Goal: Task Accomplishment & Management: Use online tool/utility

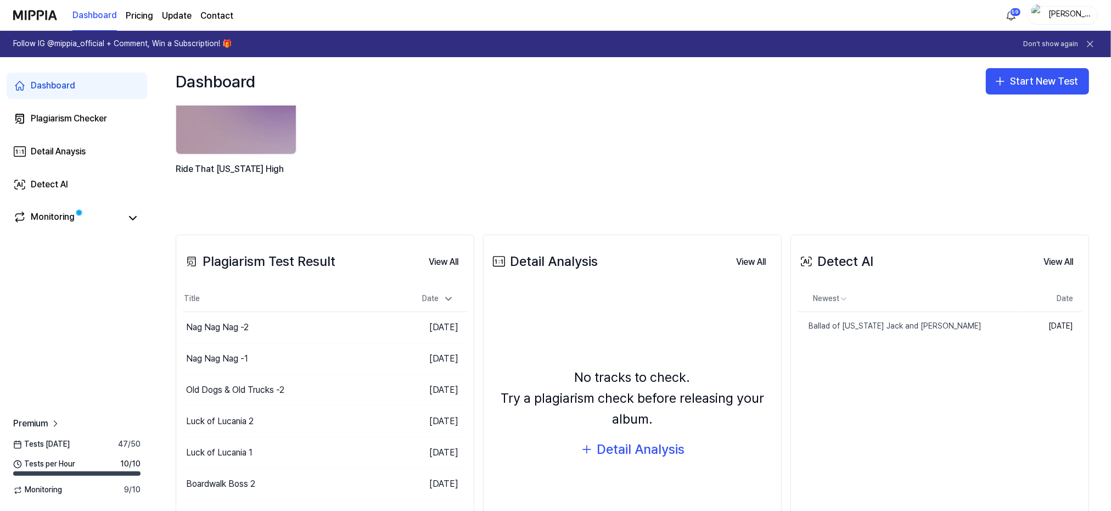
scroll to position [73, 0]
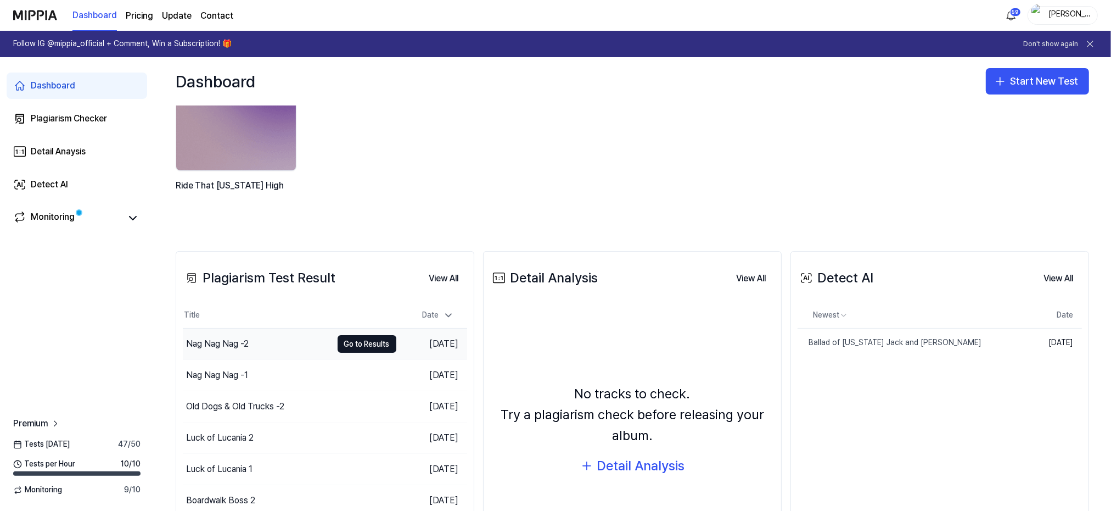
click at [232, 341] on div "Nag Nag Nag -2" at bounding box center [217, 343] width 63 height 13
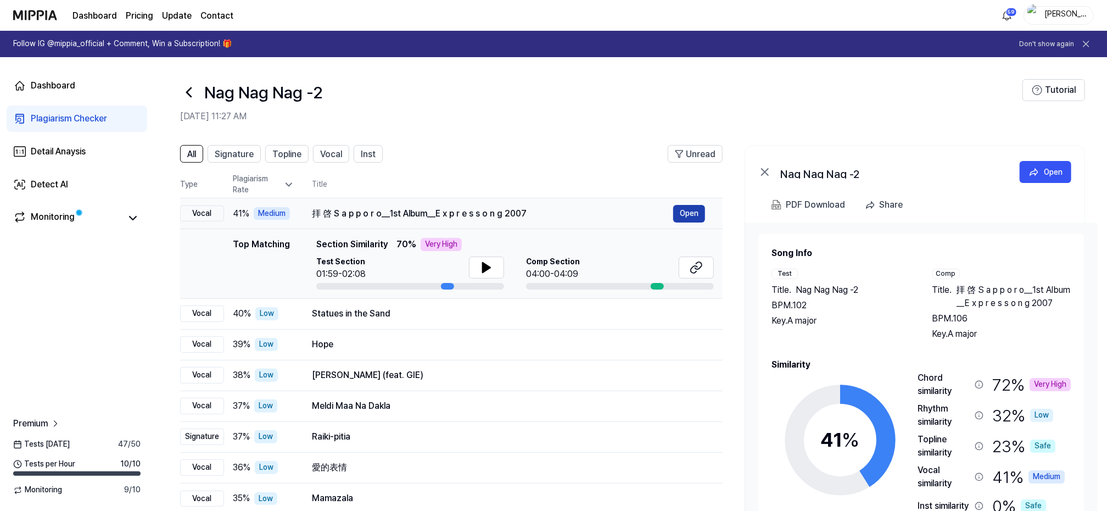
click at [699, 212] on button "Open" at bounding box center [689, 214] width 32 height 18
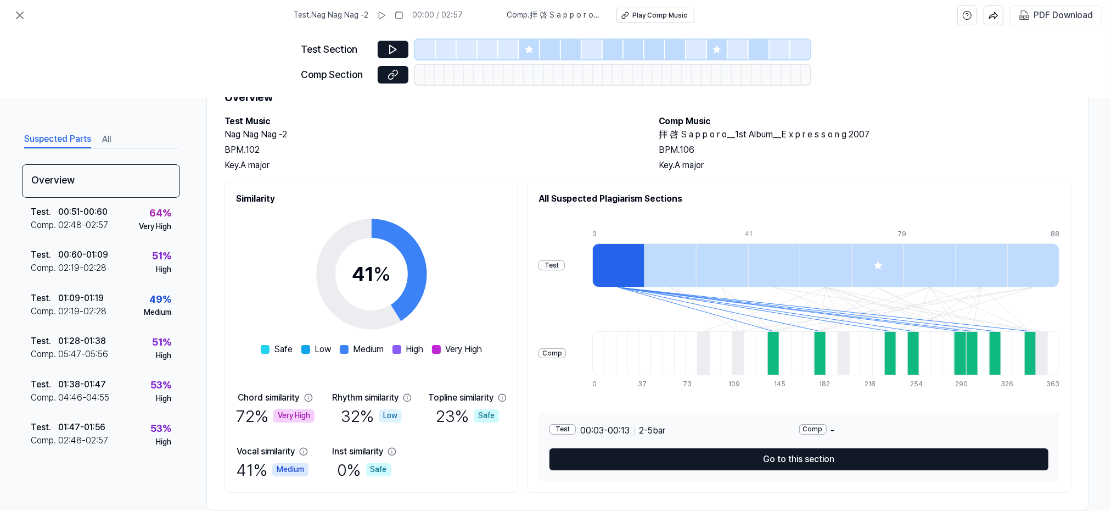
scroll to position [70, 0]
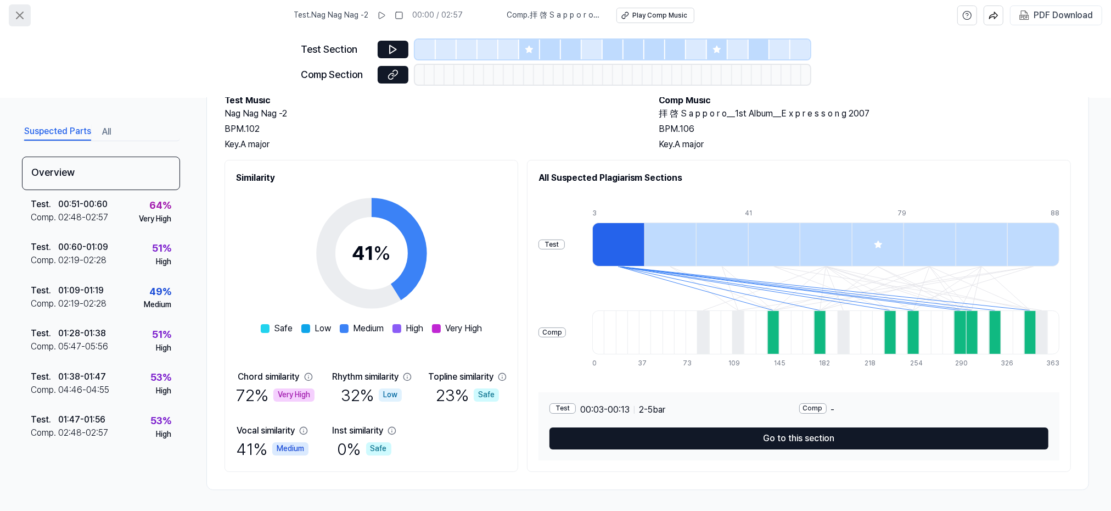
click at [21, 14] on icon at bounding box center [19, 15] width 7 height 7
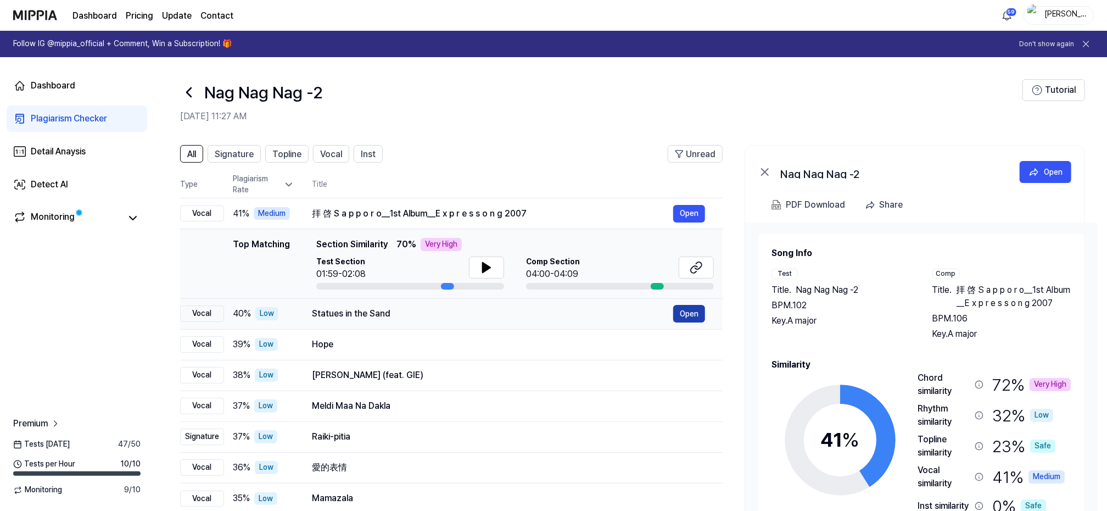
click at [696, 310] on button "Open" at bounding box center [689, 314] width 32 height 18
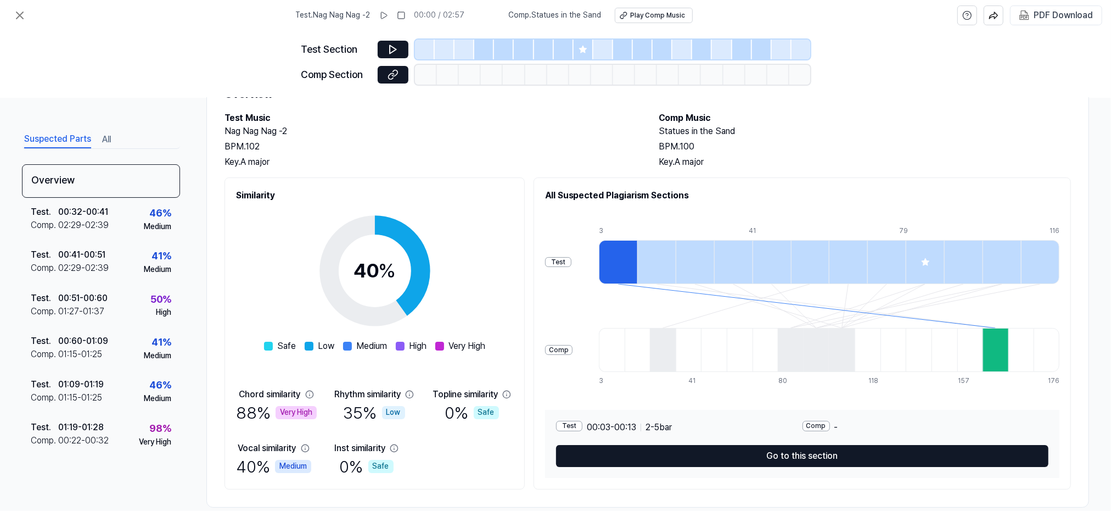
scroll to position [70, 0]
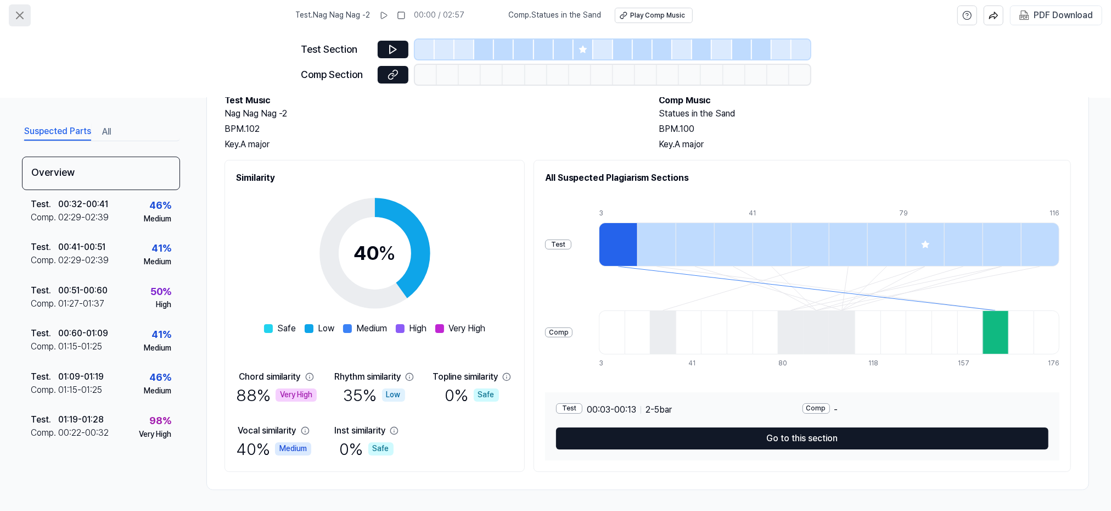
click at [24, 17] on icon at bounding box center [19, 15] width 13 height 13
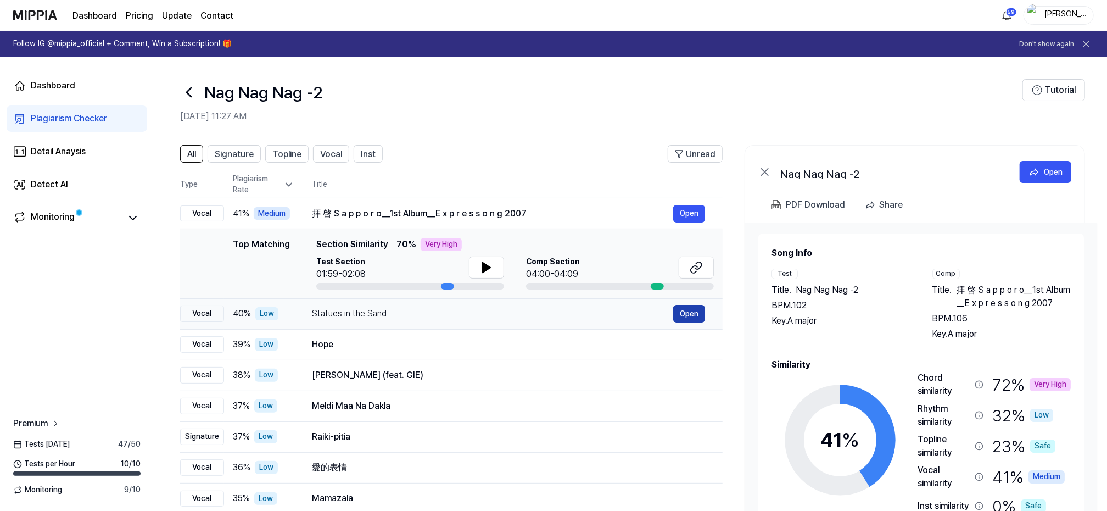
click at [692, 312] on button "Open" at bounding box center [689, 314] width 32 height 18
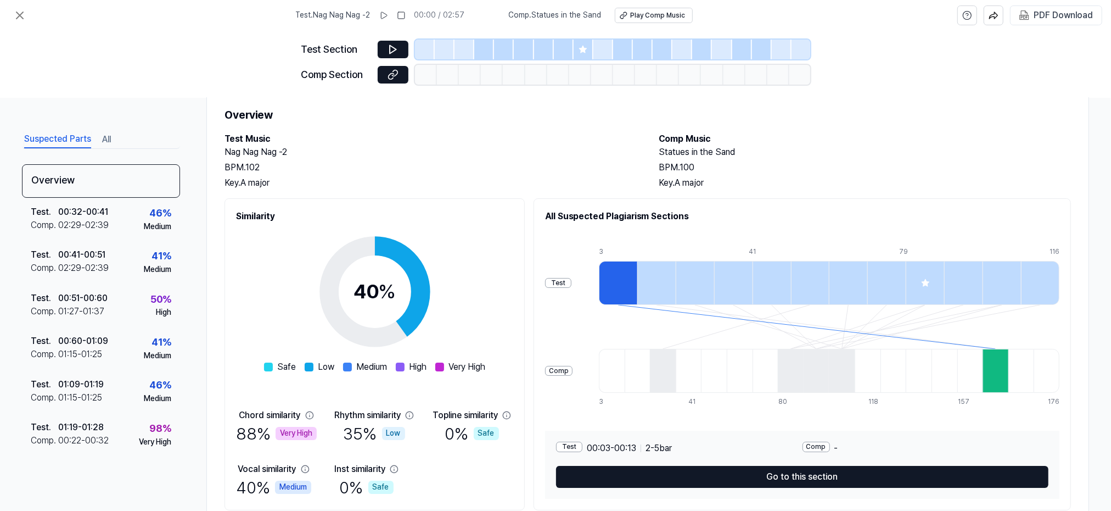
scroll to position [70, 0]
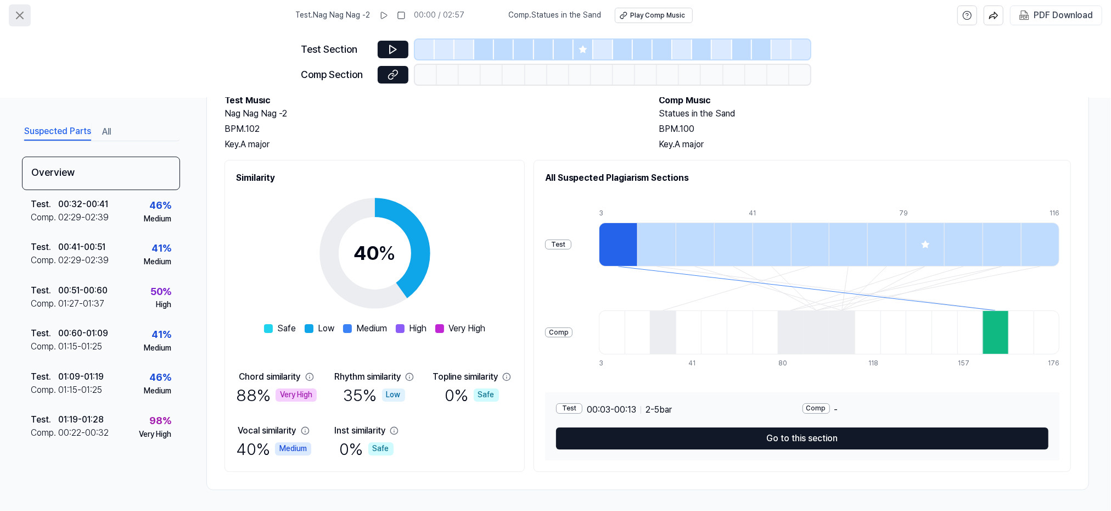
click at [19, 10] on icon at bounding box center [19, 15] width 13 height 13
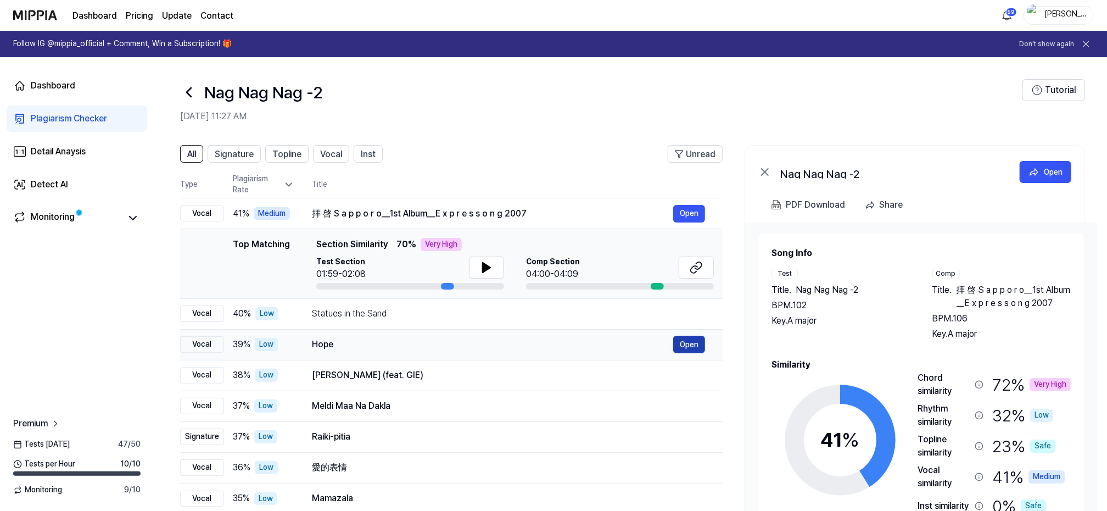
click at [689, 339] on button "Open" at bounding box center [689, 344] width 32 height 18
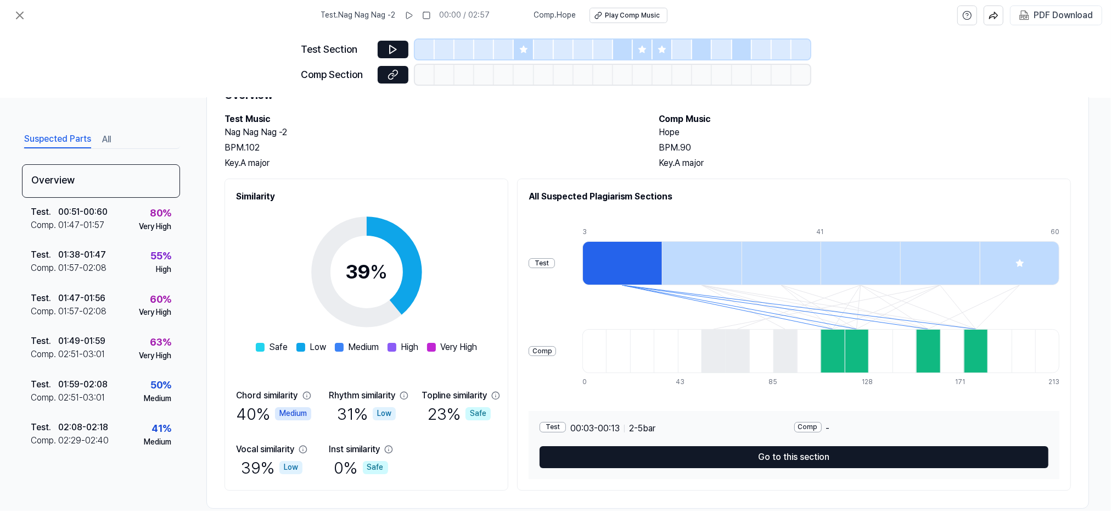
scroll to position [70, 0]
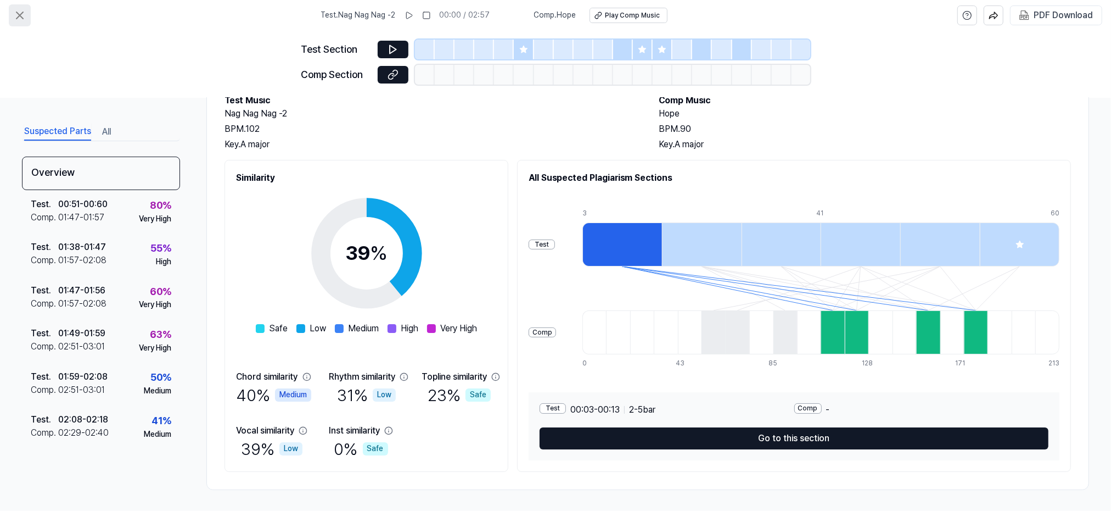
click at [19, 17] on icon at bounding box center [19, 15] width 13 height 13
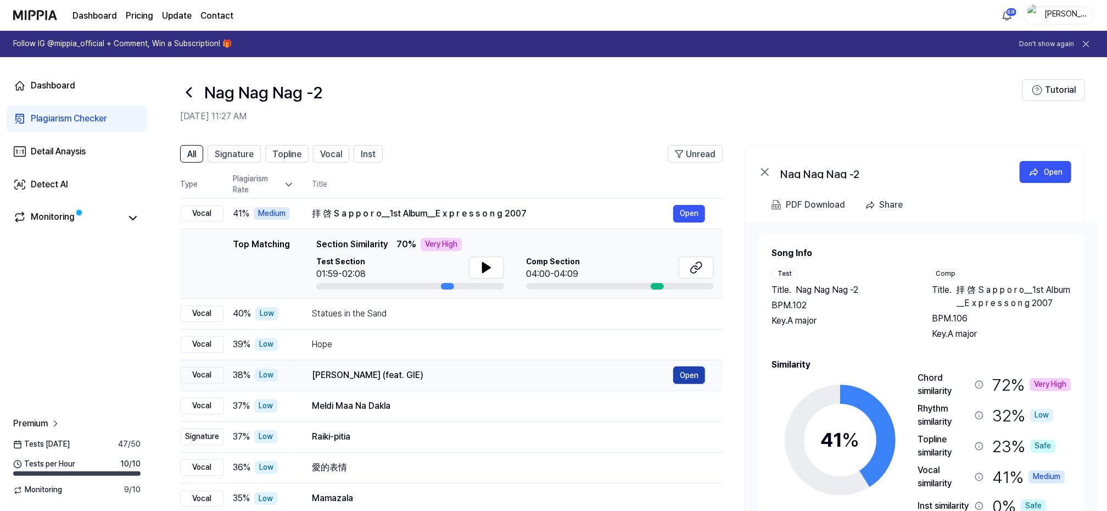
click at [690, 371] on button "Open" at bounding box center [689, 375] width 32 height 18
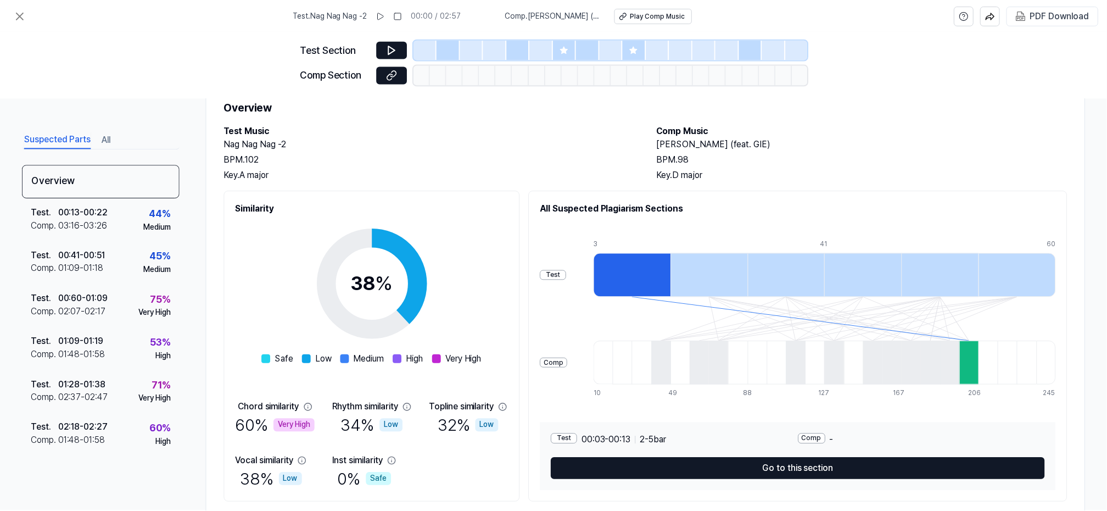
scroll to position [70, 0]
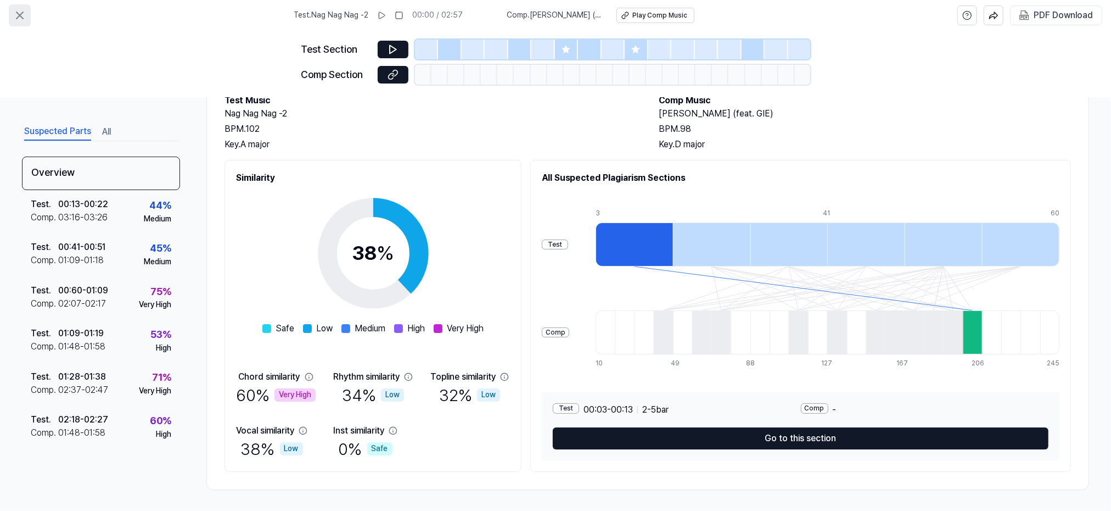
click at [24, 15] on icon at bounding box center [19, 15] width 13 height 13
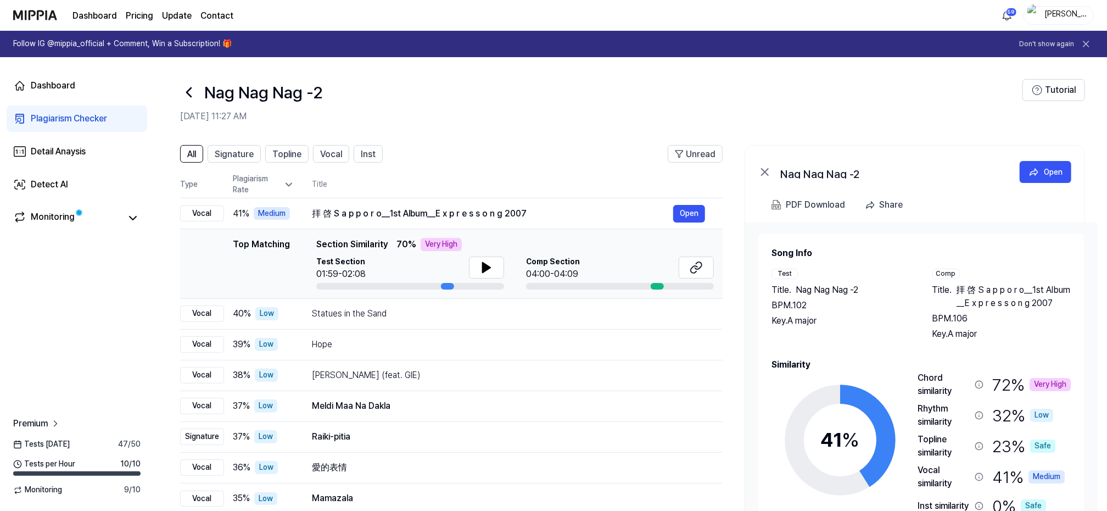
click at [188, 89] on icon at bounding box center [189, 92] width 4 height 9
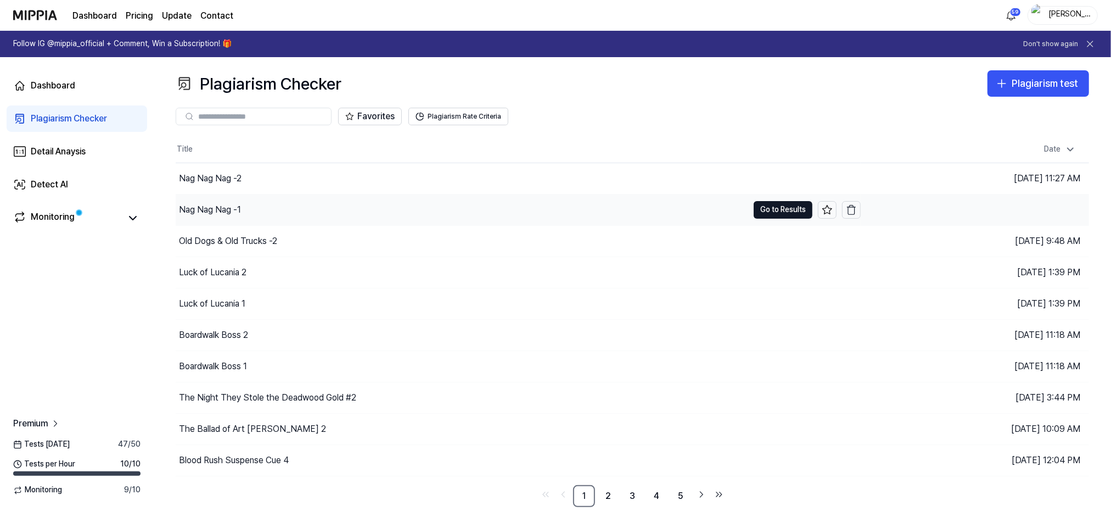
click at [206, 206] on div "Nag Nag Nag -1" at bounding box center [210, 209] width 62 height 13
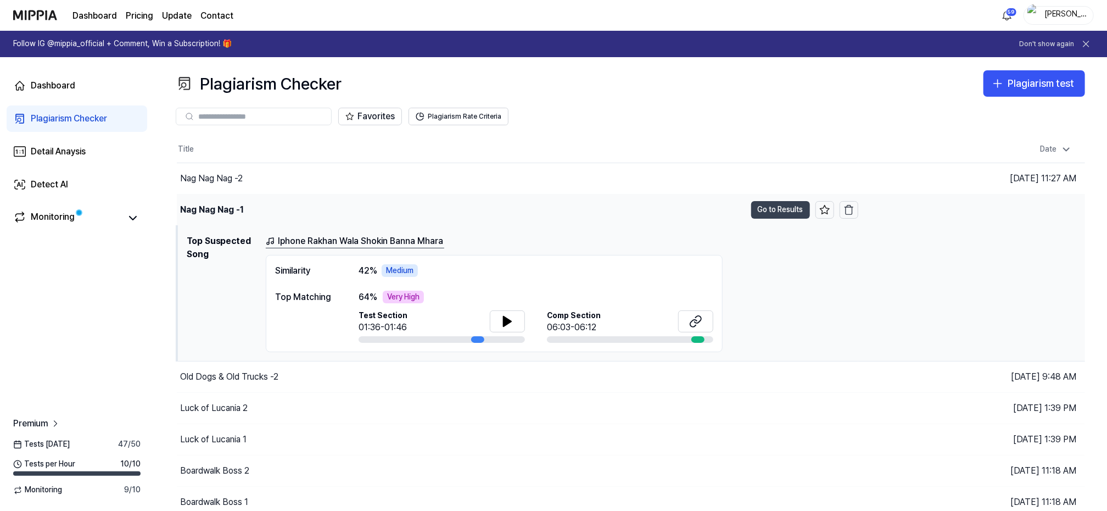
click at [780, 209] on button "Go to Results" at bounding box center [780, 210] width 59 height 18
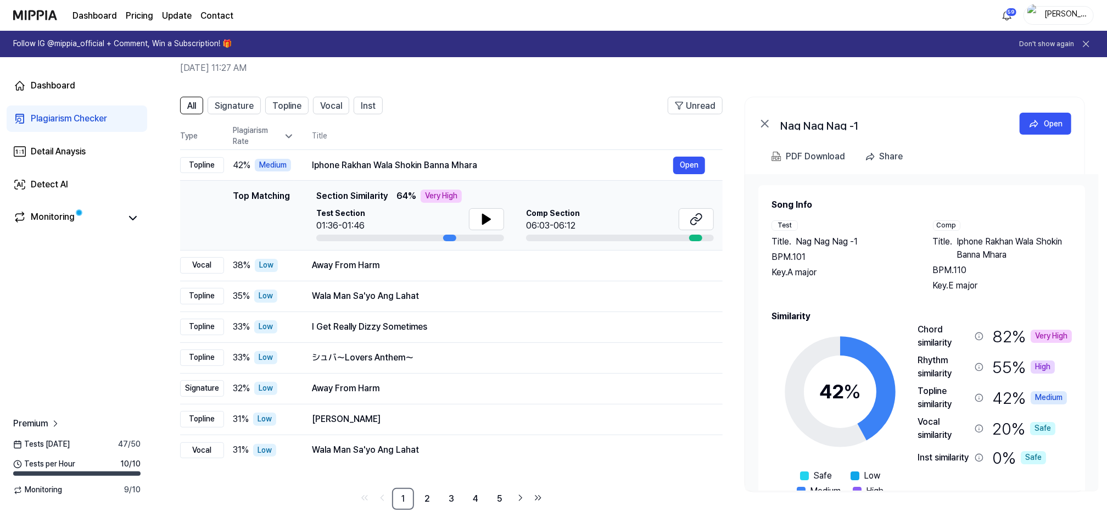
scroll to position [69, 0]
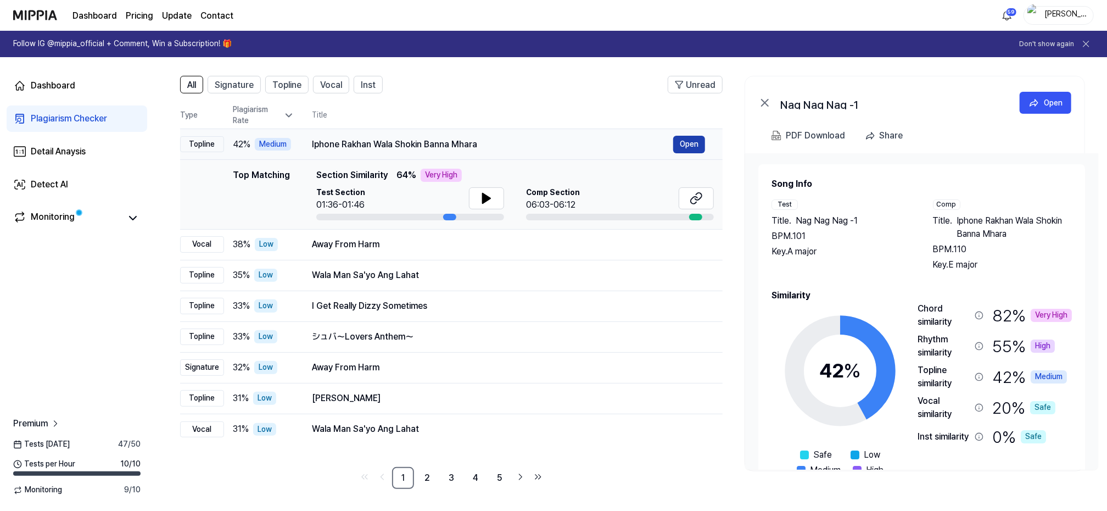
click at [687, 140] on button "Open" at bounding box center [689, 145] width 32 height 18
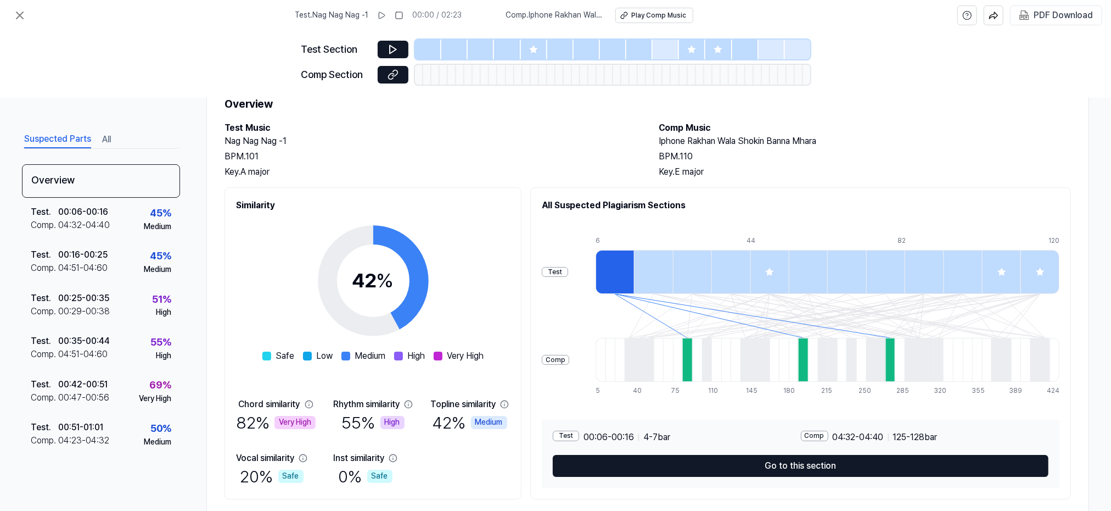
scroll to position [43, 0]
click at [21, 12] on icon at bounding box center [19, 15] width 13 height 13
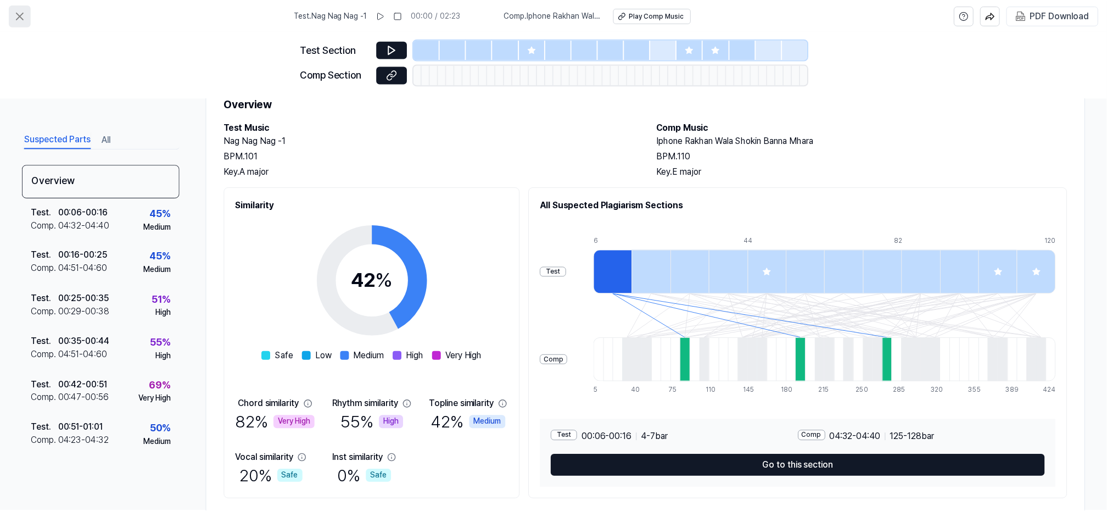
scroll to position [69, 0]
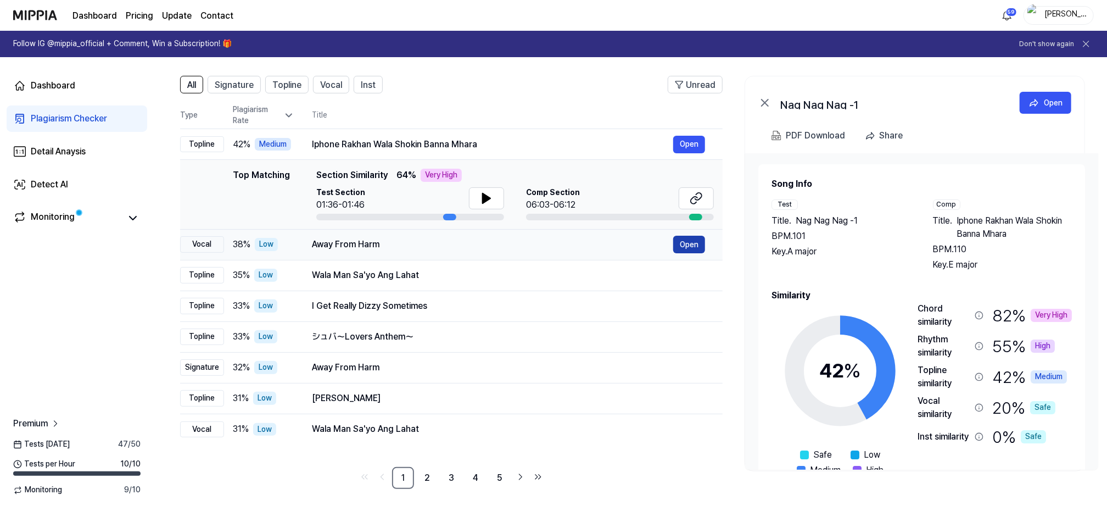
click at [686, 242] on button "Open" at bounding box center [689, 245] width 32 height 18
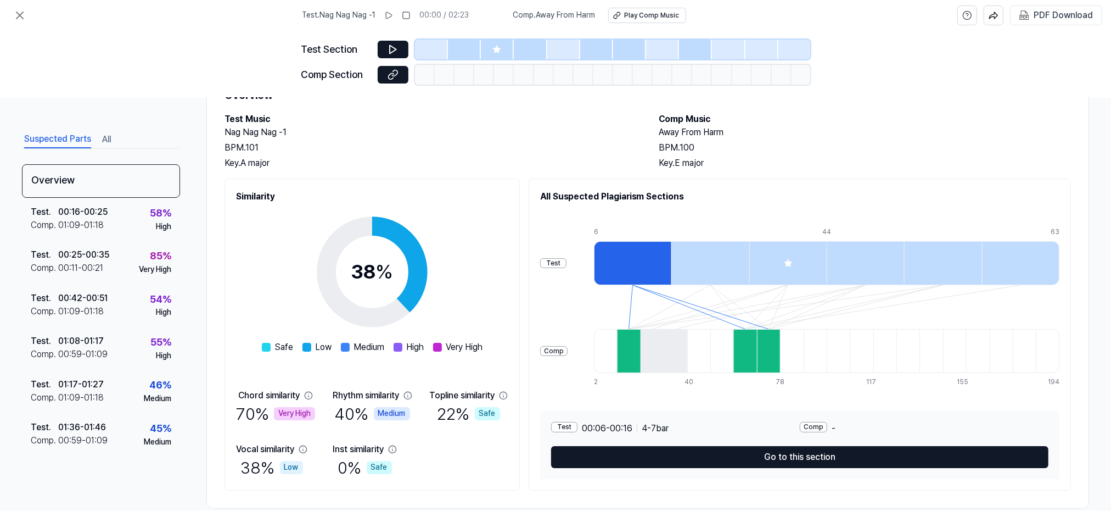
scroll to position [70, 0]
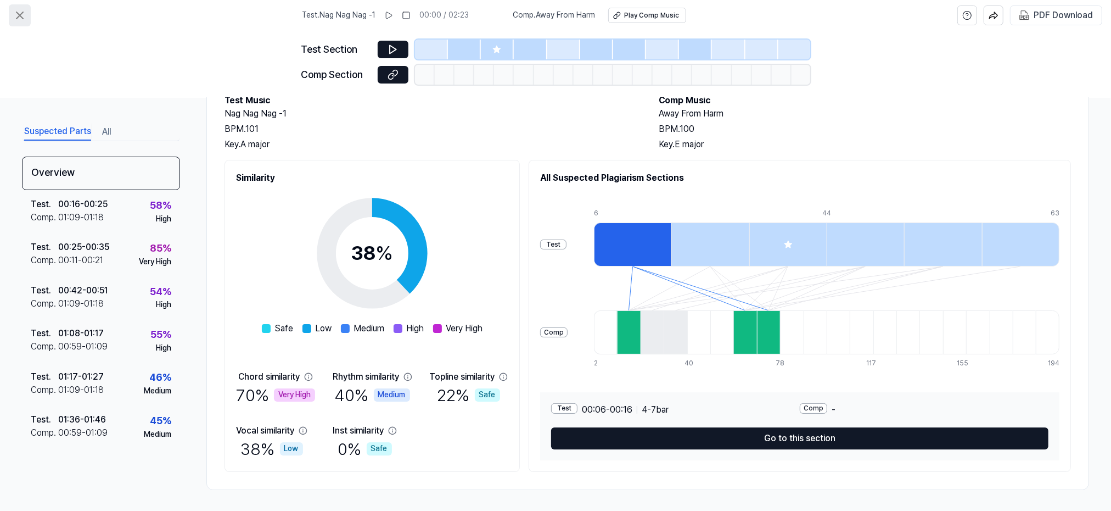
click at [19, 11] on icon at bounding box center [19, 15] width 13 height 13
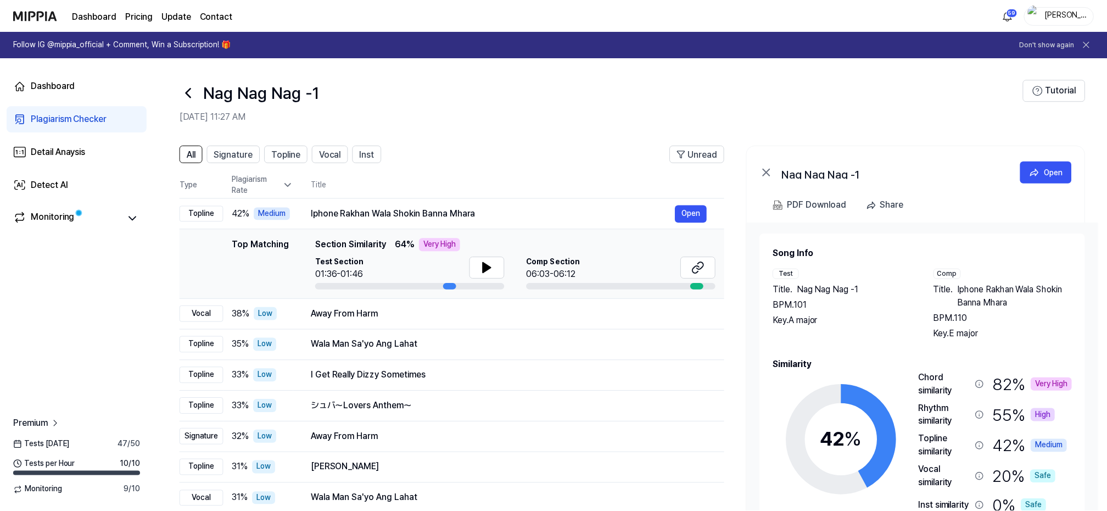
scroll to position [69, 0]
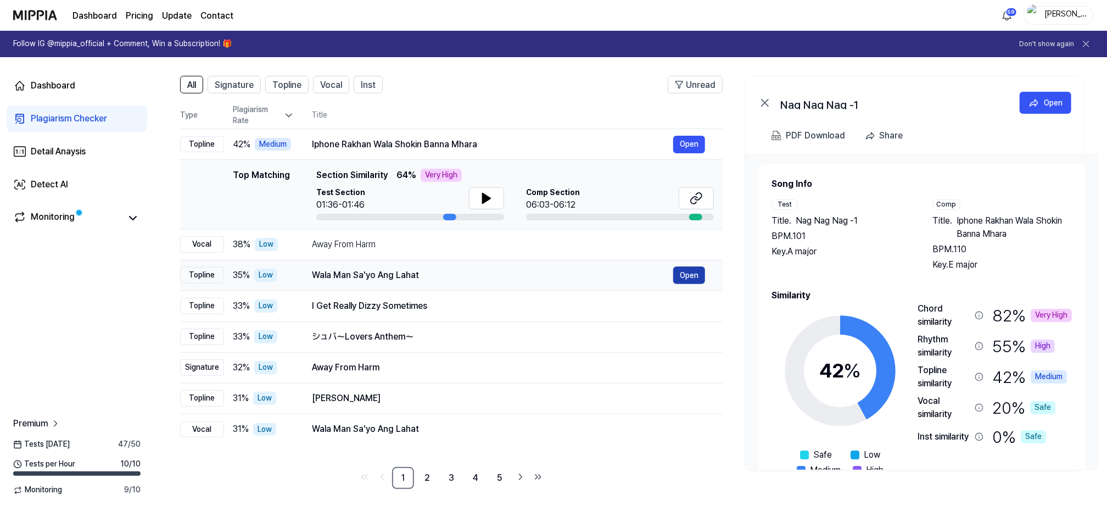
click at [691, 270] on button "Open" at bounding box center [689, 275] width 32 height 18
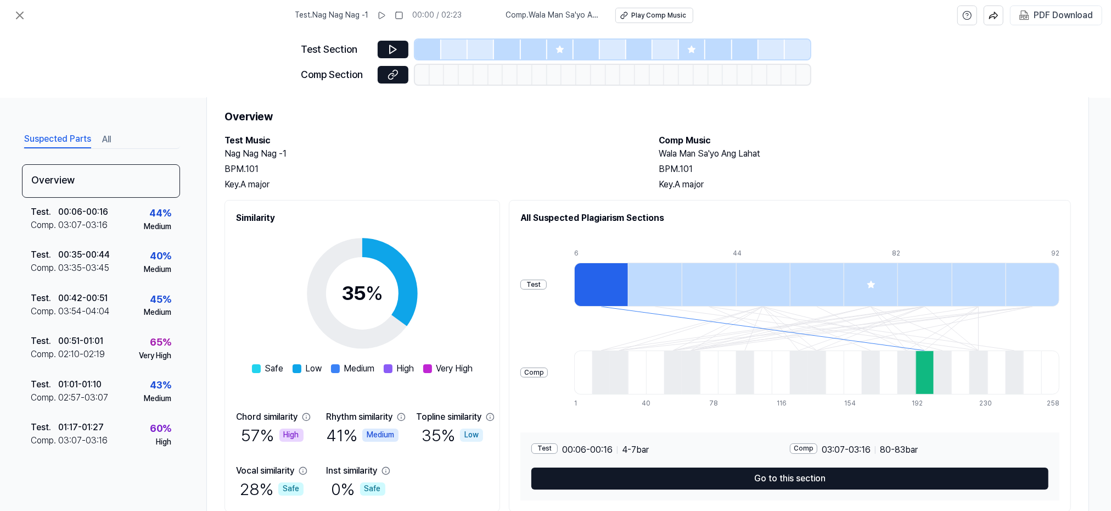
scroll to position [70, 0]
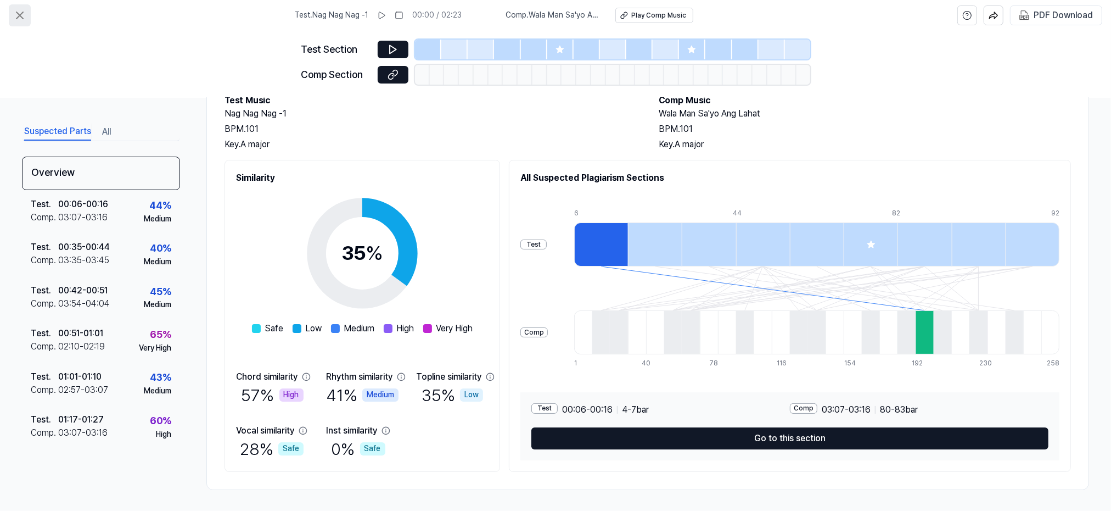
click at [20, 14] on icon at bounding box center [19, 15] width 7 height 7
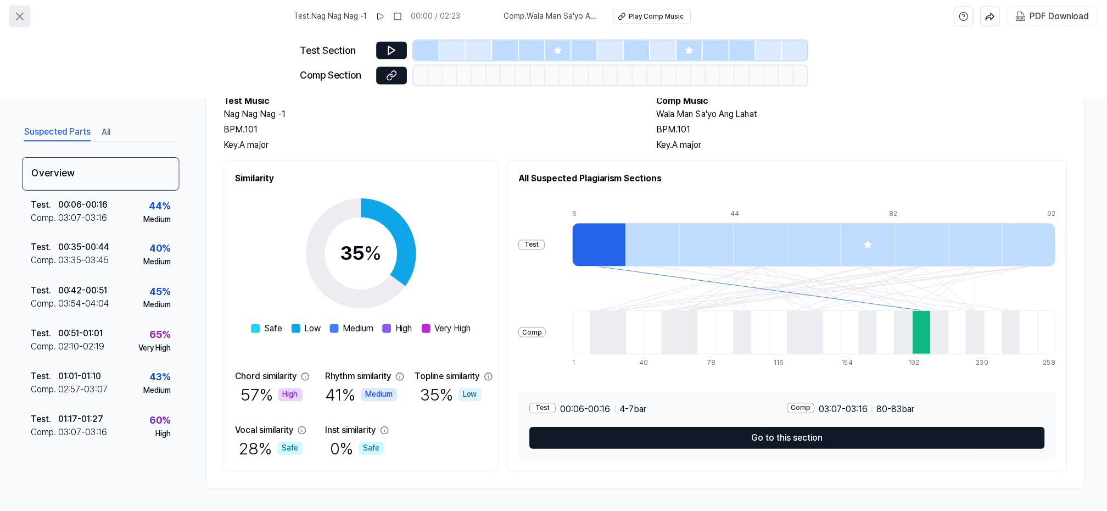
scroll to position [69, 0]
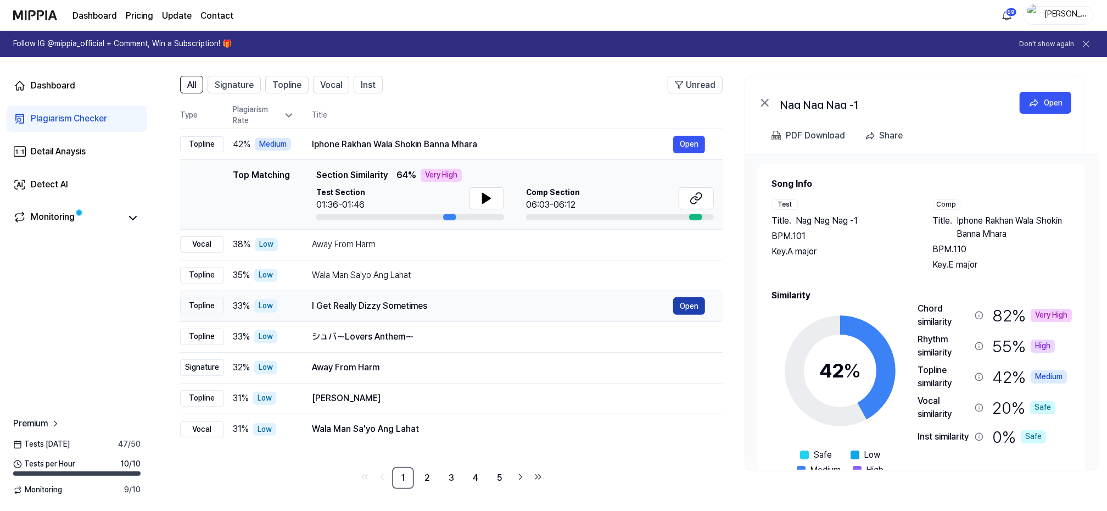
click at [686, 304] on button "Open" at bounding box center [689, 306] width 32 height 18
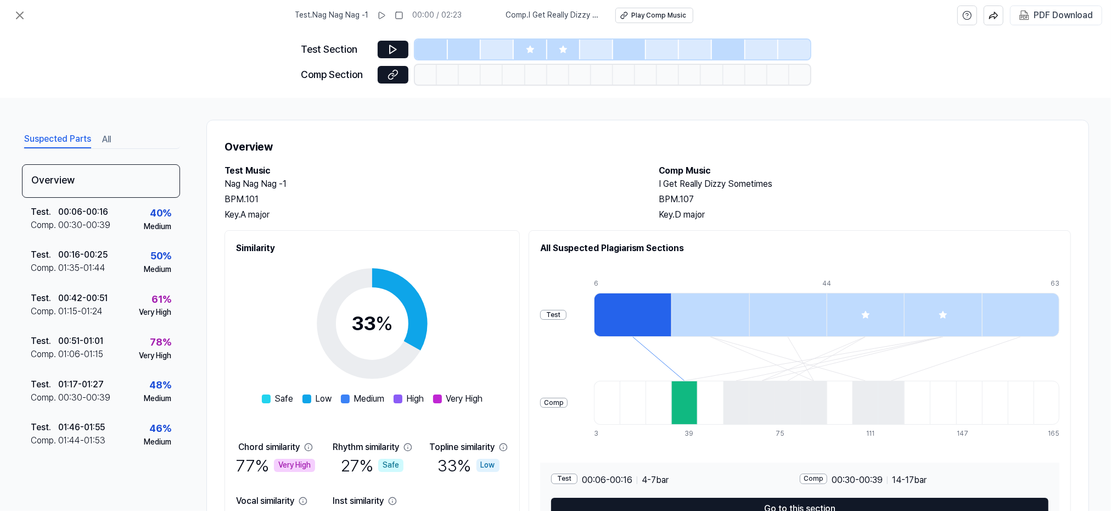
scroll to position [70, 0]
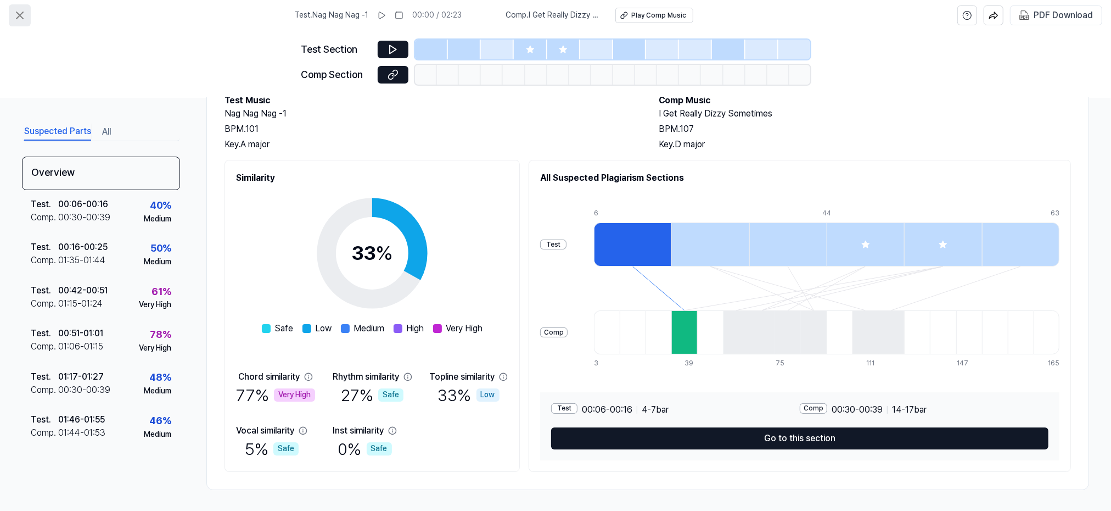
click at [16, 15] on icon at bounding box center [19, 15] width 13 height 13
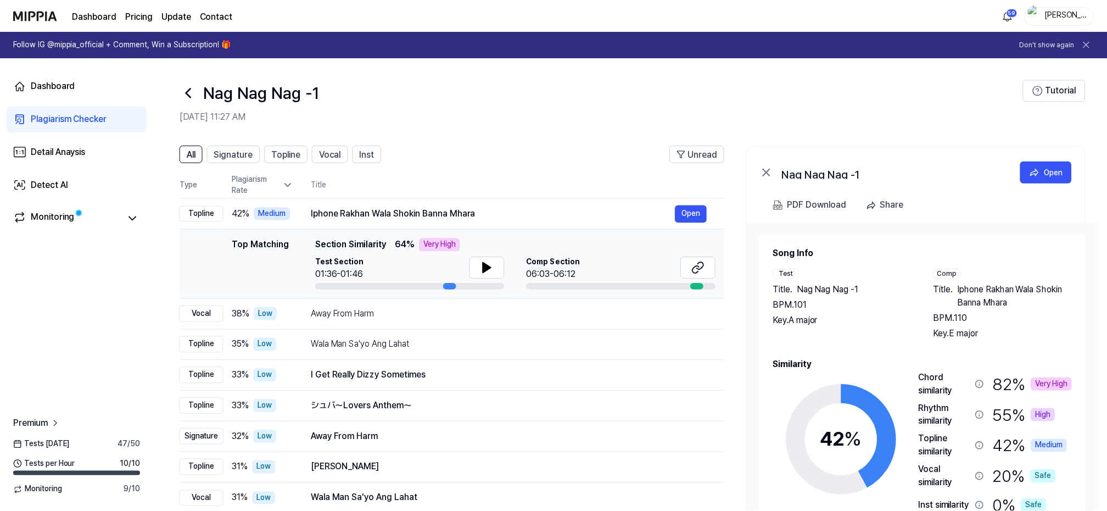
scroll to position [69, 0]
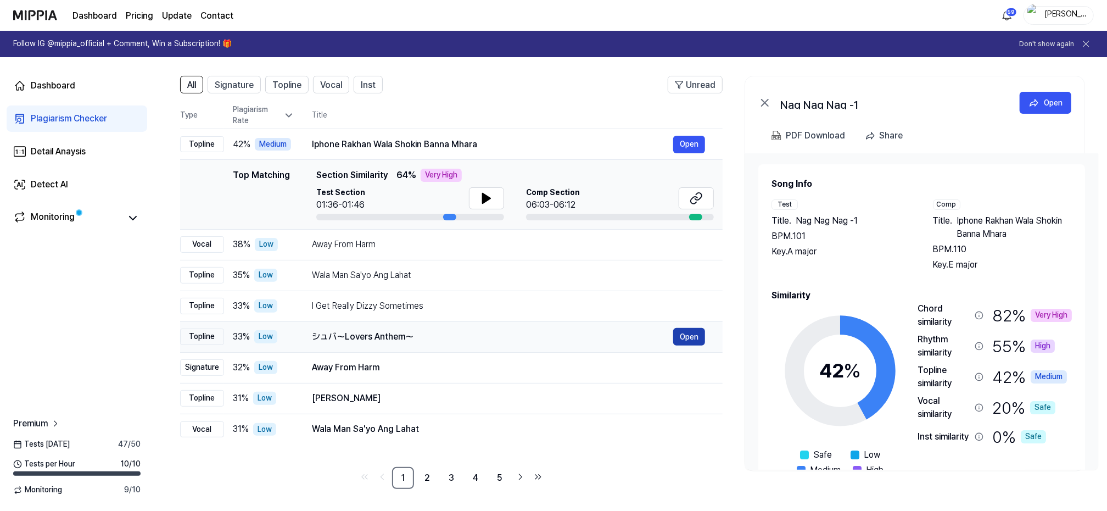
click at [692, 335] on button "Open" at bounding box center [689, 337] width 32 height 18
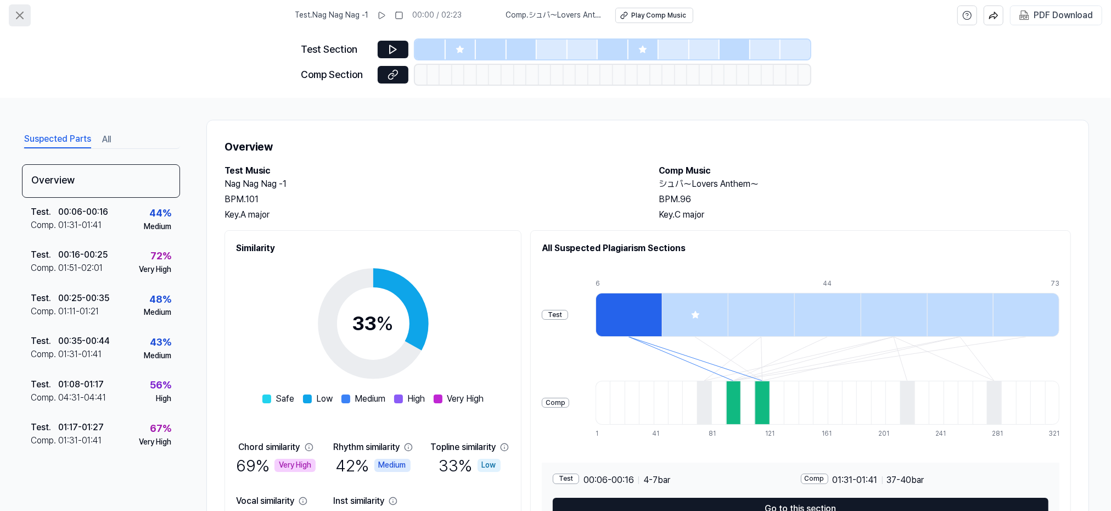
click at [20, 19] on icon at bounding box center [19, 15] width 13 height 13
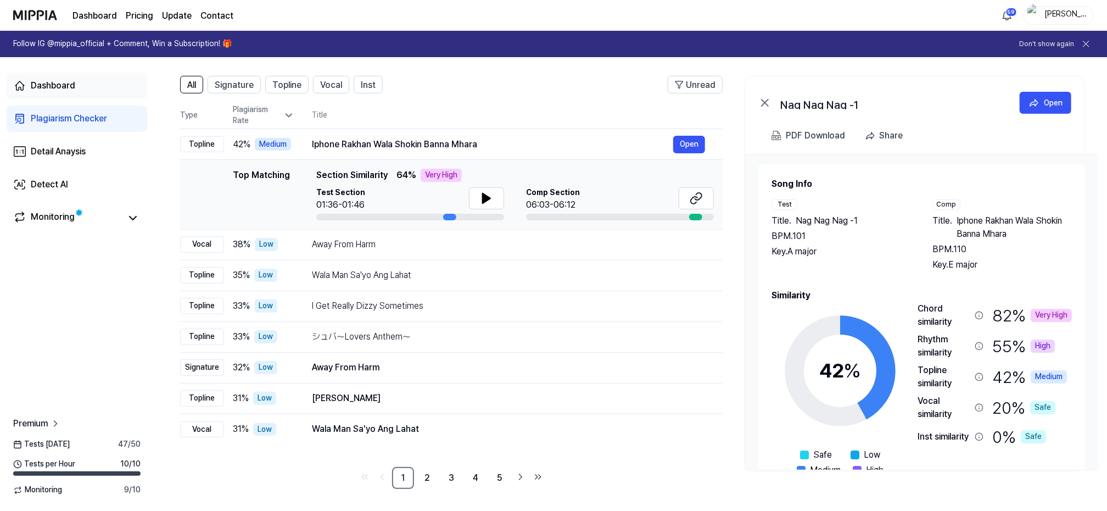
click at [61, 87] on div "Dashboard" at bounding box center [53, 85] width 44 height 13
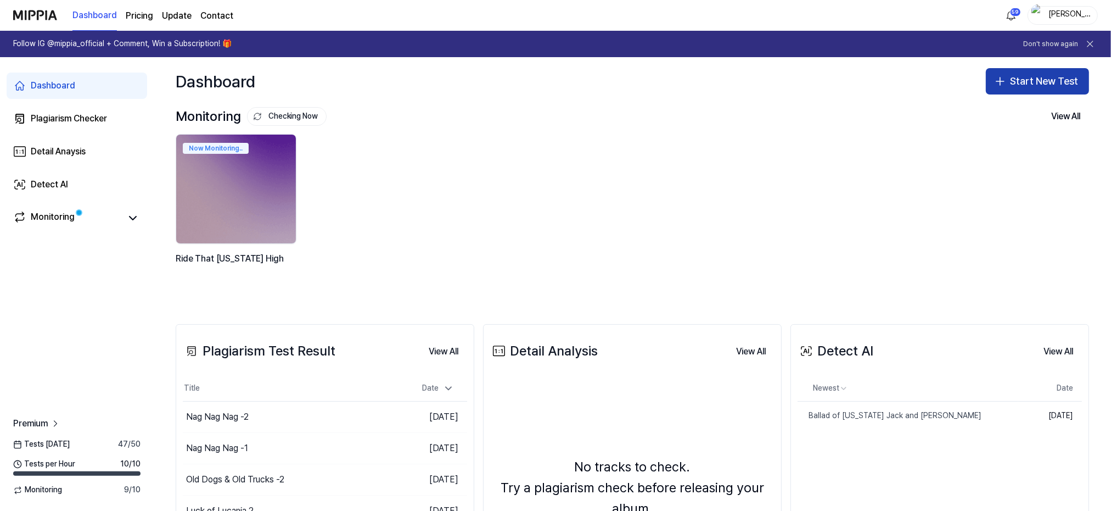
click at [1017, 82] on button "Start New Test" at bounding box center [1037, 81] width 103 height 26
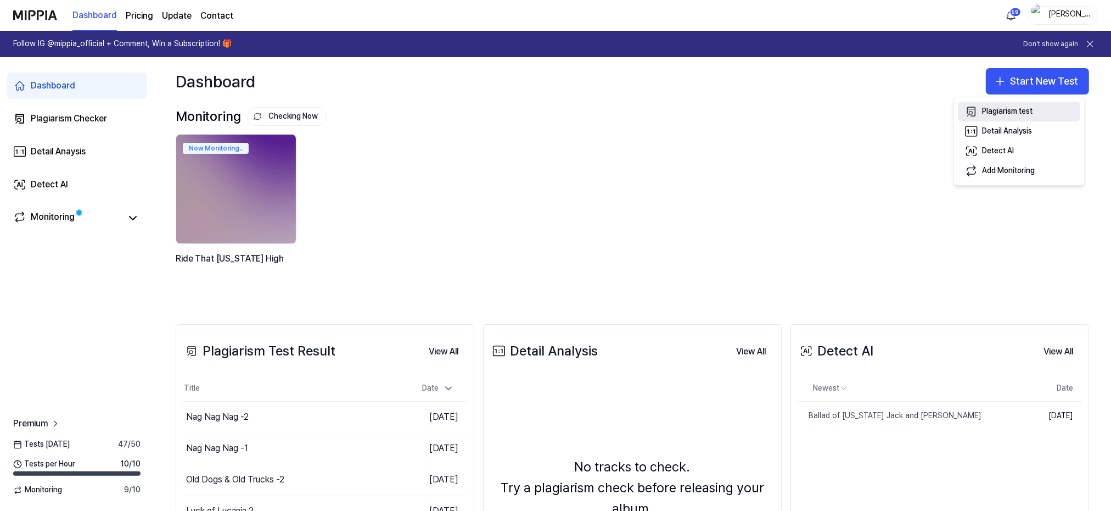
click at [1023, 111] on div "Plagiarism test" at bounding box center [1008, 111] width 51 height 11
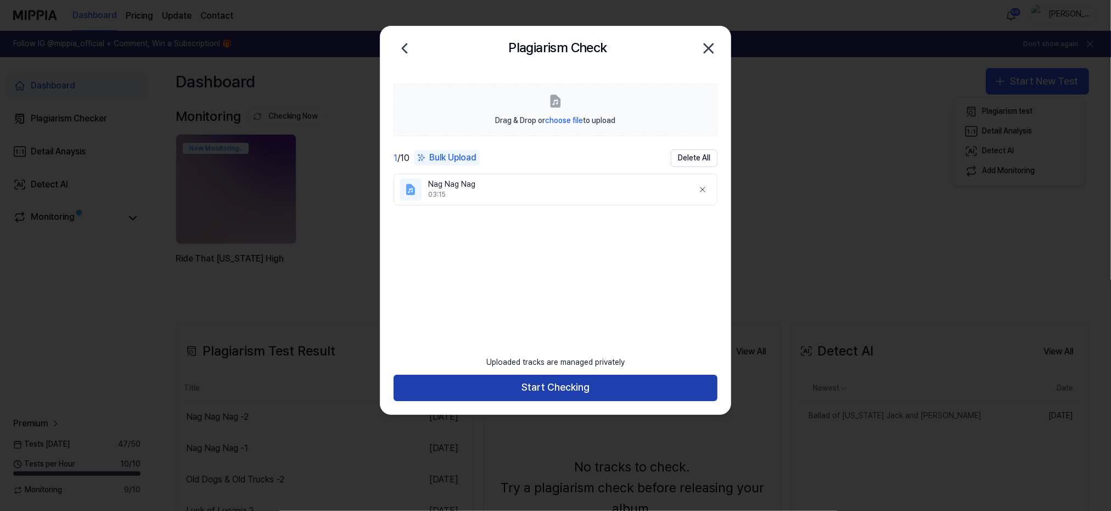
click at [558, 381] on button "Start Checking" at bounding box center [556, 387] width 324 height 26
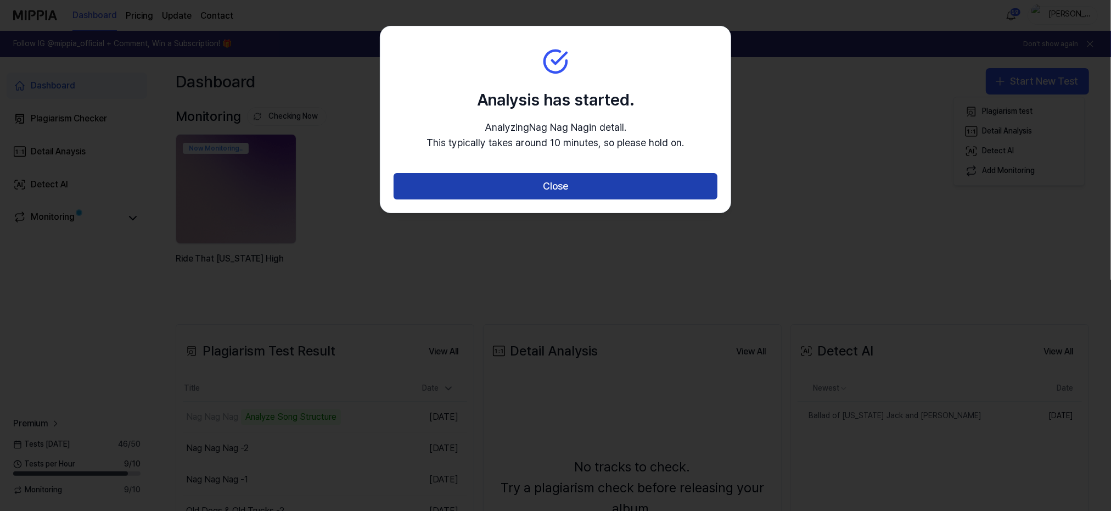
click at [544, 187] on button "Close" at bounding box center [556, 186] width 324 height 26
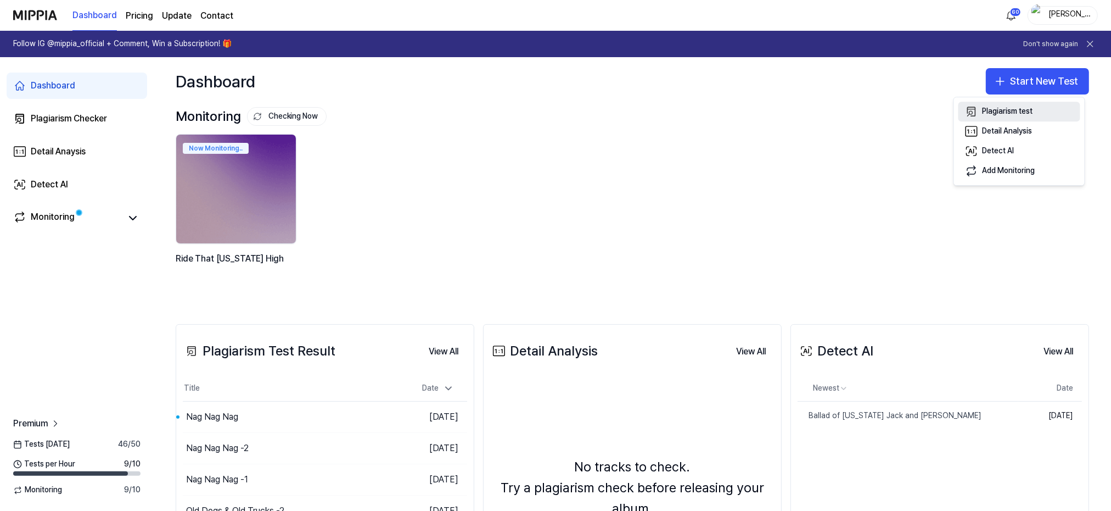
click at [1010, 113] on div "Plagiarism test" at bounding box center [1008, 111] width 51 height 11
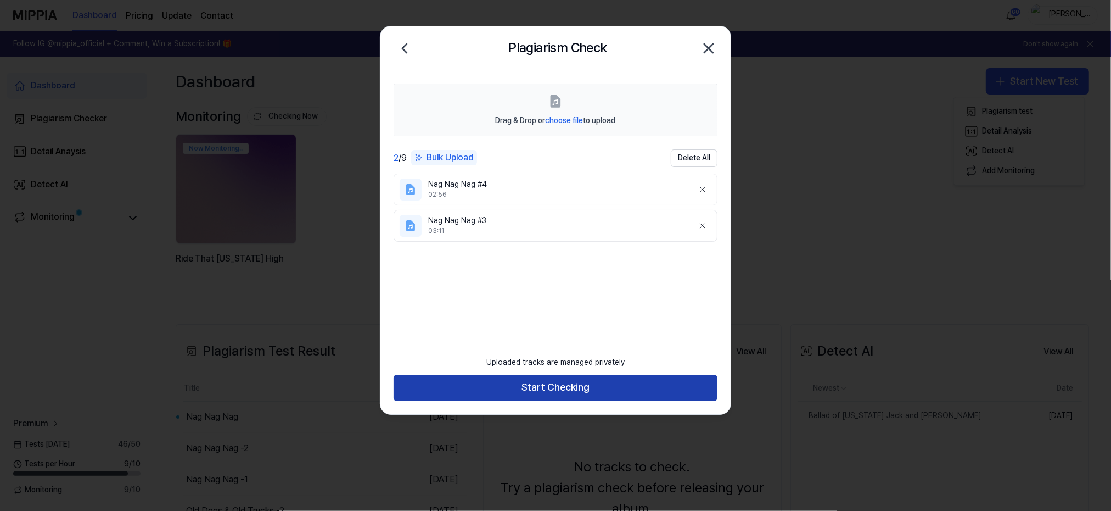
click at [552, 386] on button "Start Checking" at bounding box center [556, 387] width 324 height 26
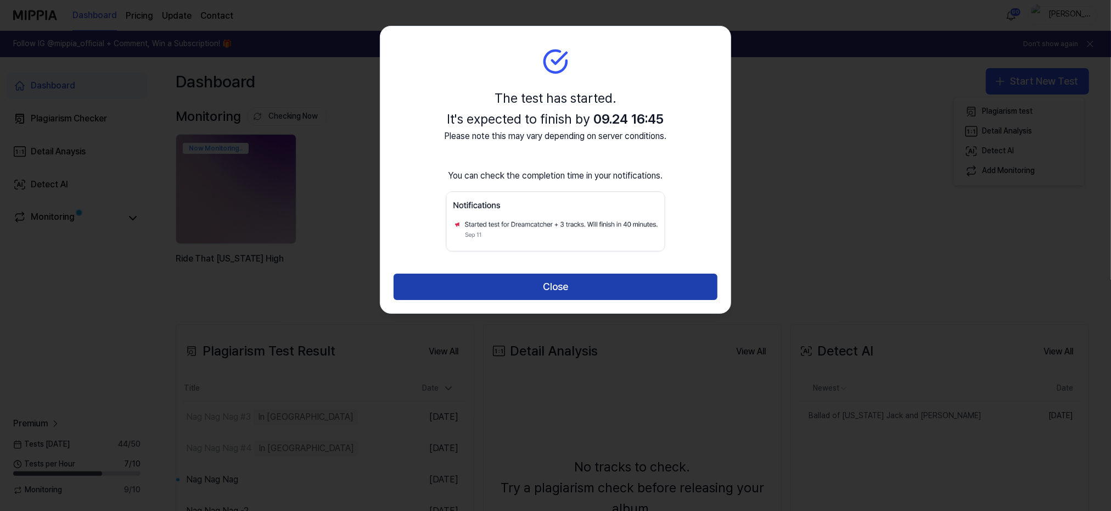
click at [539, 282] on button "Close" at bounding box center [556, 286] width 324 height 26
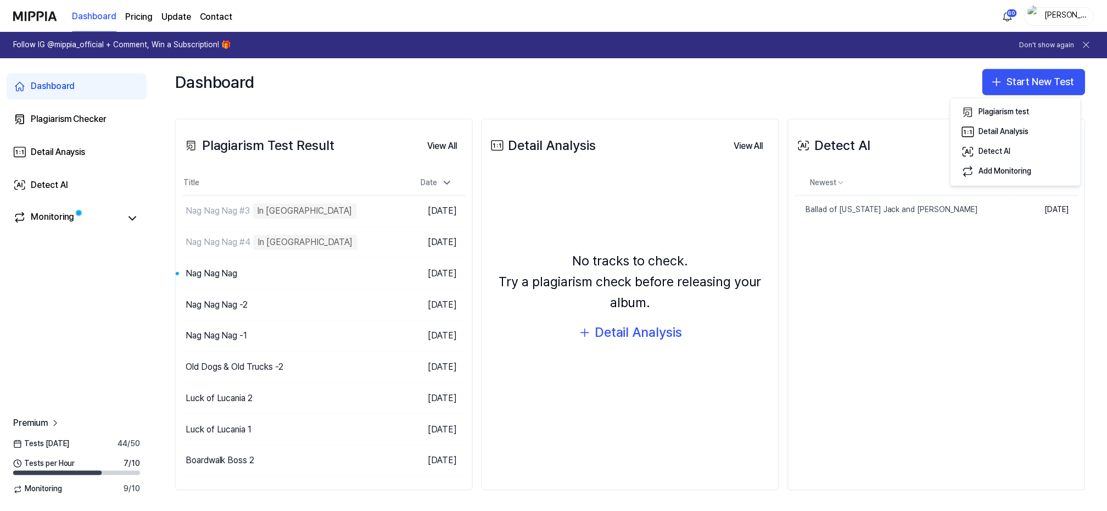
scroll to position [206, 0]
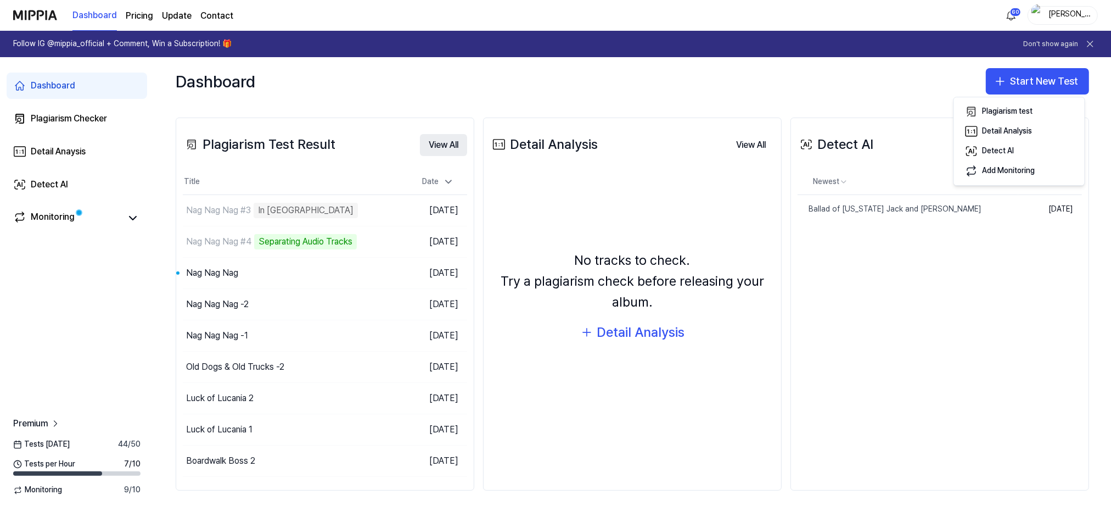
click at [451, 139] on button "View All" at bounding box center [443, 145] width 47 height 22
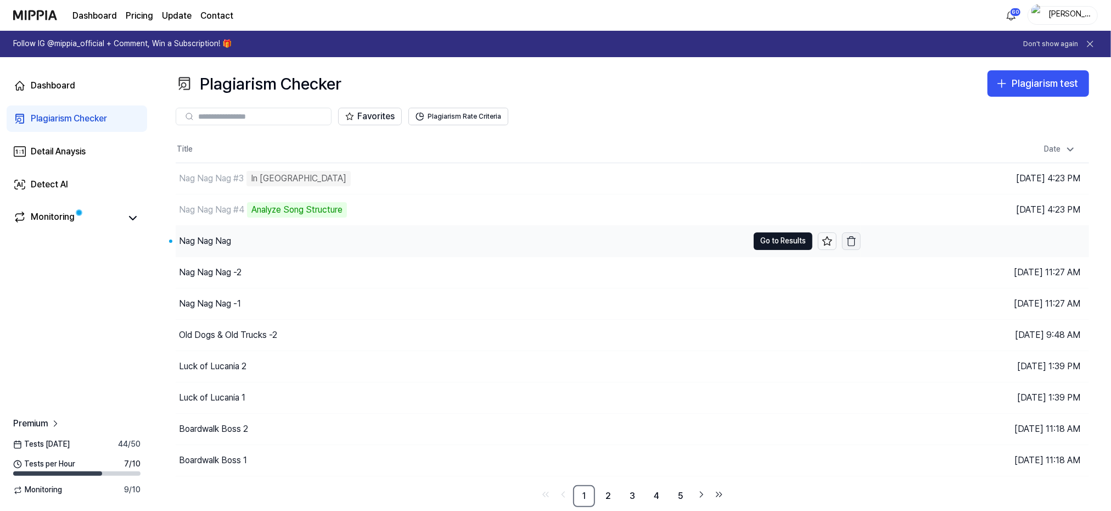
click at [852, 239] on icon "button" at bounding box center [851, 241] width 11 height 11
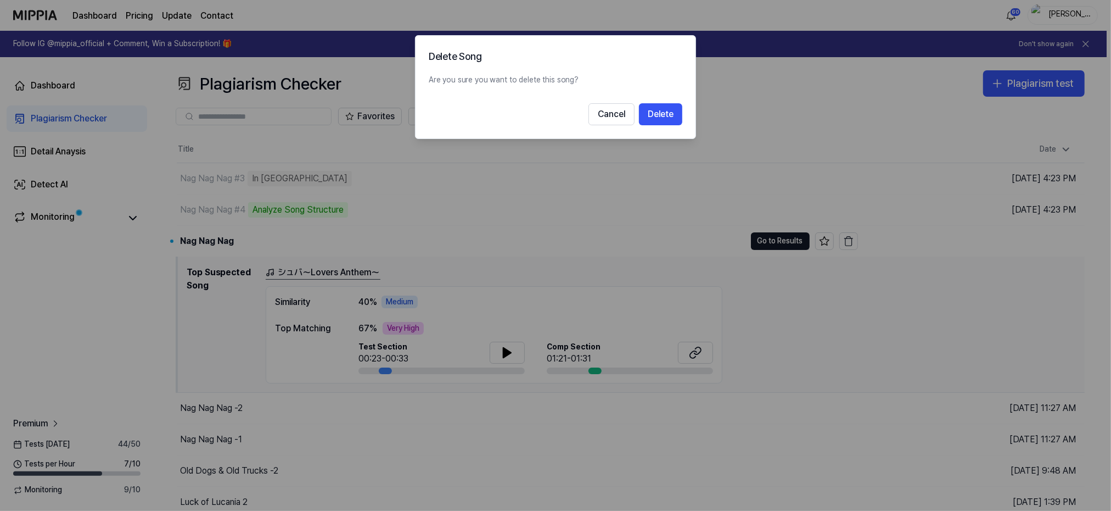
click at [667, 110] on button "Delete" at bounding box center [660, 114] width 43 height 22
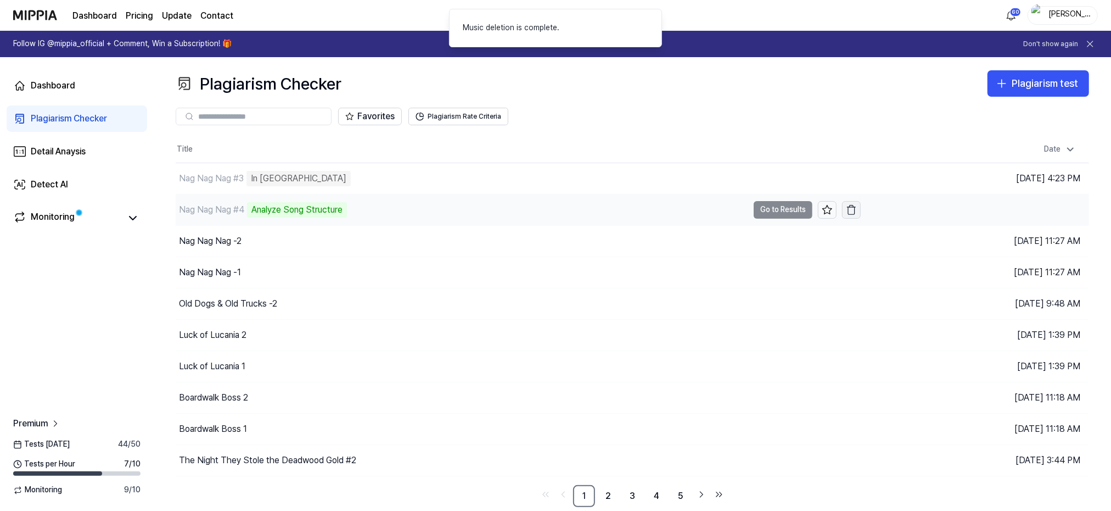
click at [852, 210] on icon "button" at bounding box center [851, 209] width 11 height 11
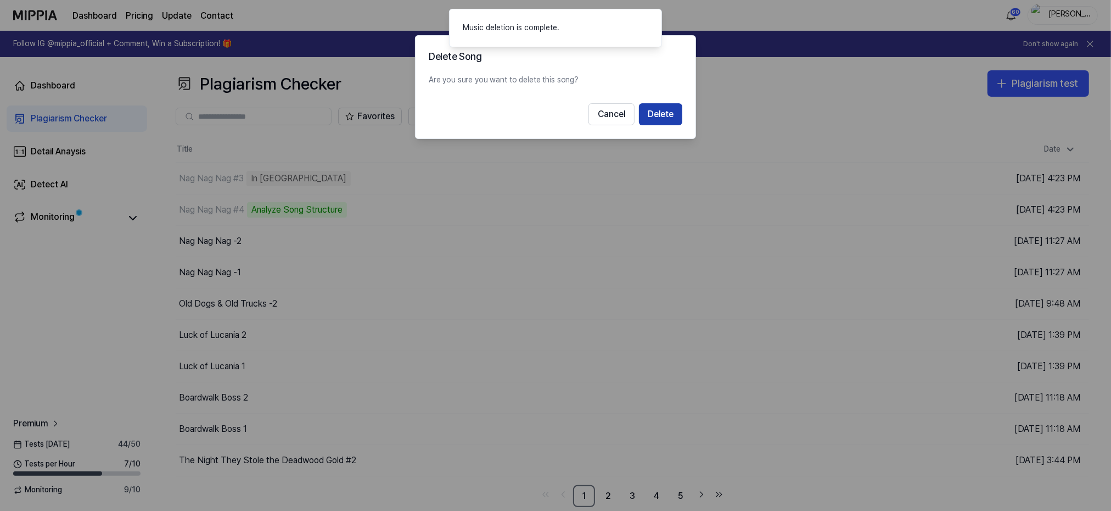
click at [668, 111] on button "Delete" at bounding box center [660, 114] width 43 height 22
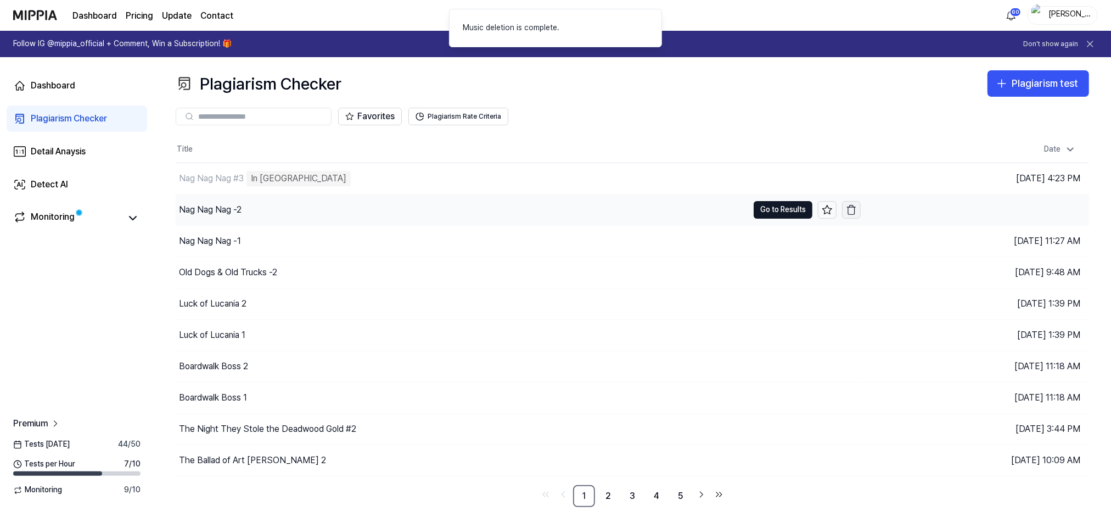
click at [851, 207] on icon "button" at bounding box center [851, 209] width 11 height 11
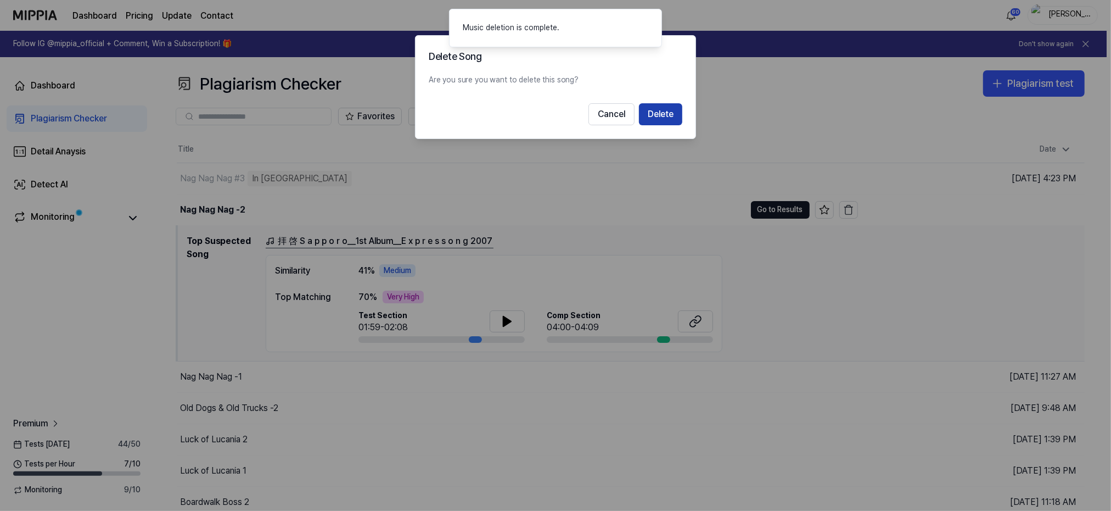
click at [659, 111] on button "Delete" at bounding box center [660, 114] width 43 height 22
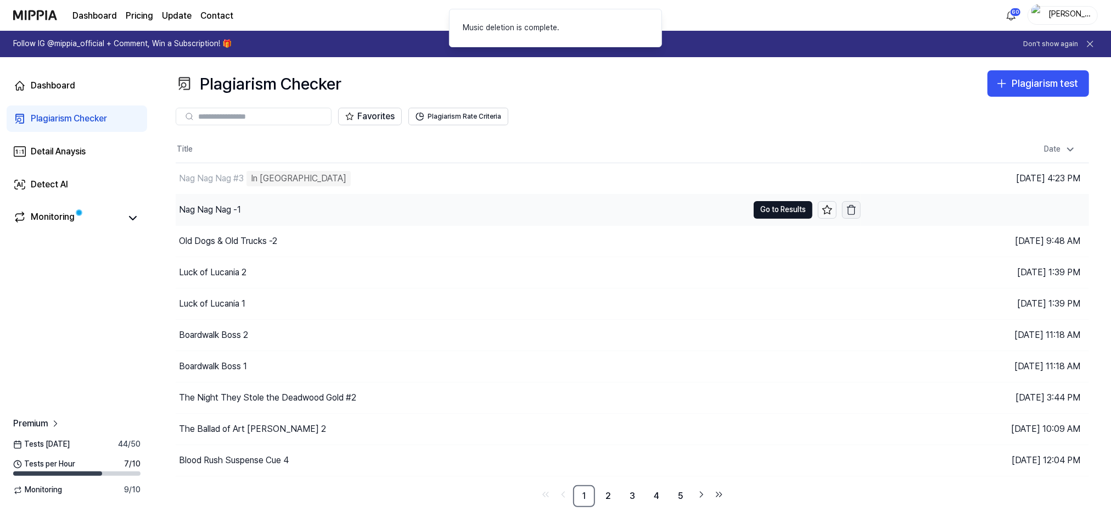
click at [848, 208] on icon "button" at bounding box center [851, 210] width 7 height 7
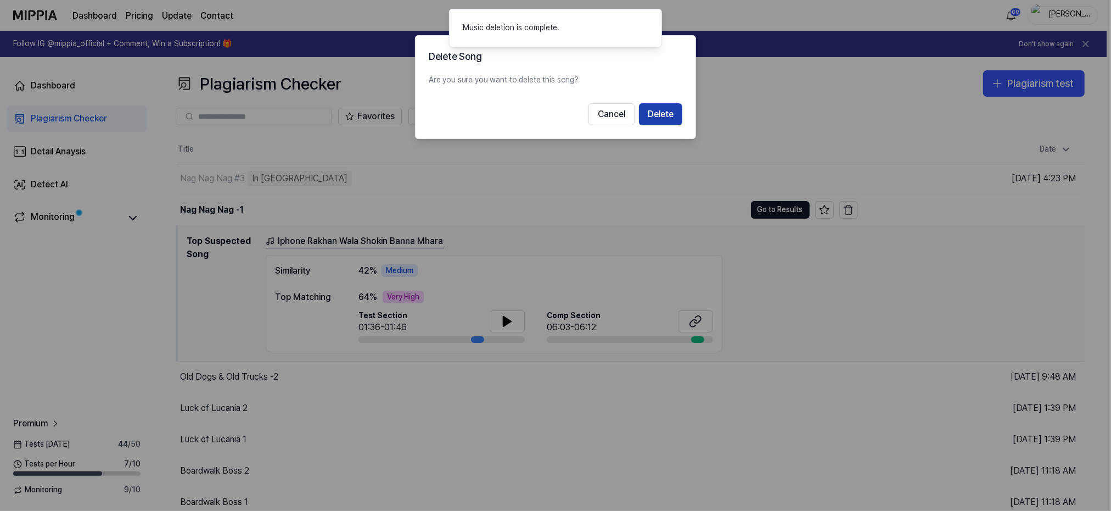
drag, startPoint x: 668, startPoint y: 114, endPoint x: 631, endPoint y: 114, distance: 36.2
click at [668, 113] on button "Delete" at bounding box center [660, 114] width 43 height 22
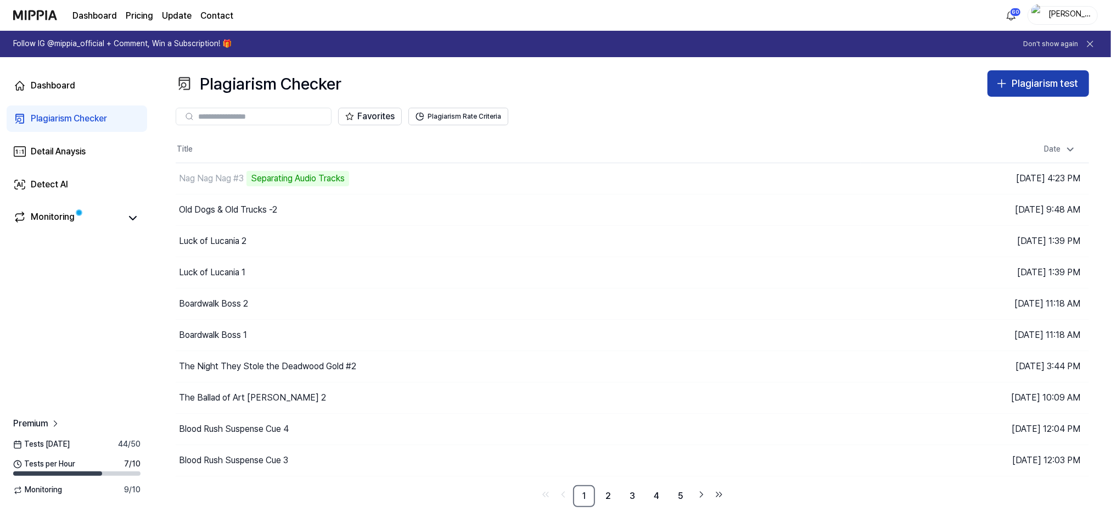
click at [1042, 83] on div "Plagiarism test" at bounding box center [1045, 84] width 66 height 16
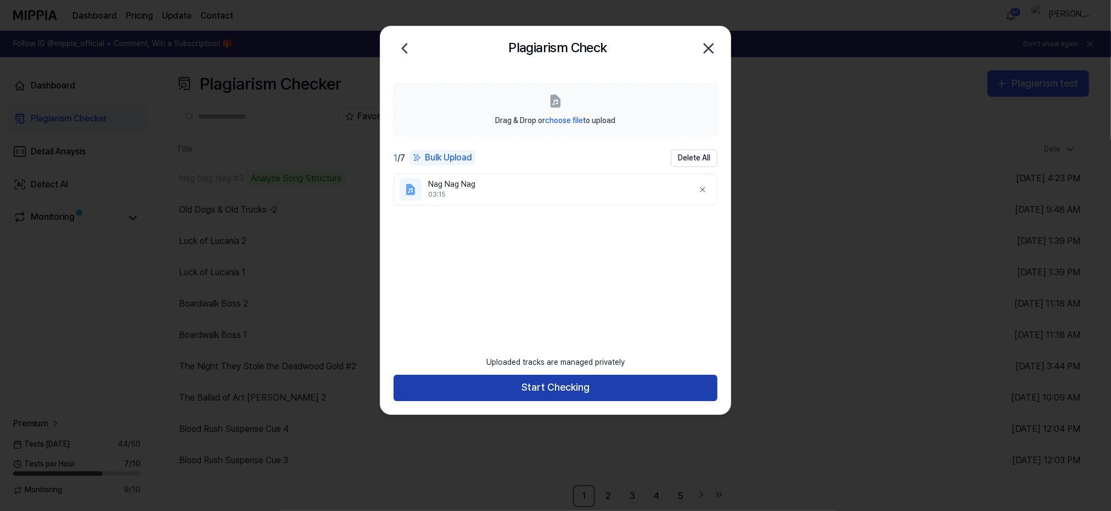
click at [550, 388] on button "Start Checking" at bounding box center [556, 387] width 324 height 26
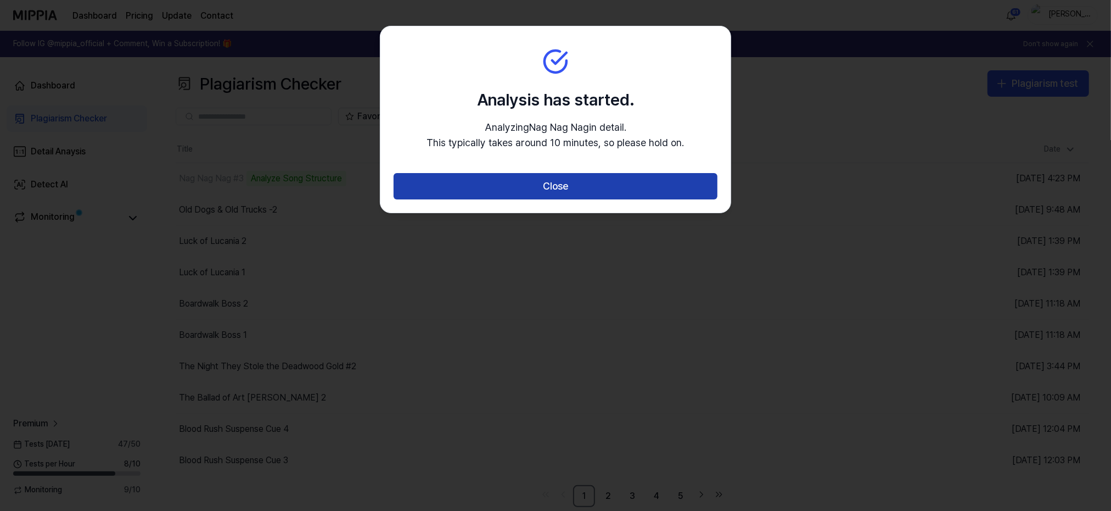
click at [541, 189] on button "Close" at bounding box center [556, 186] width 324 height 26
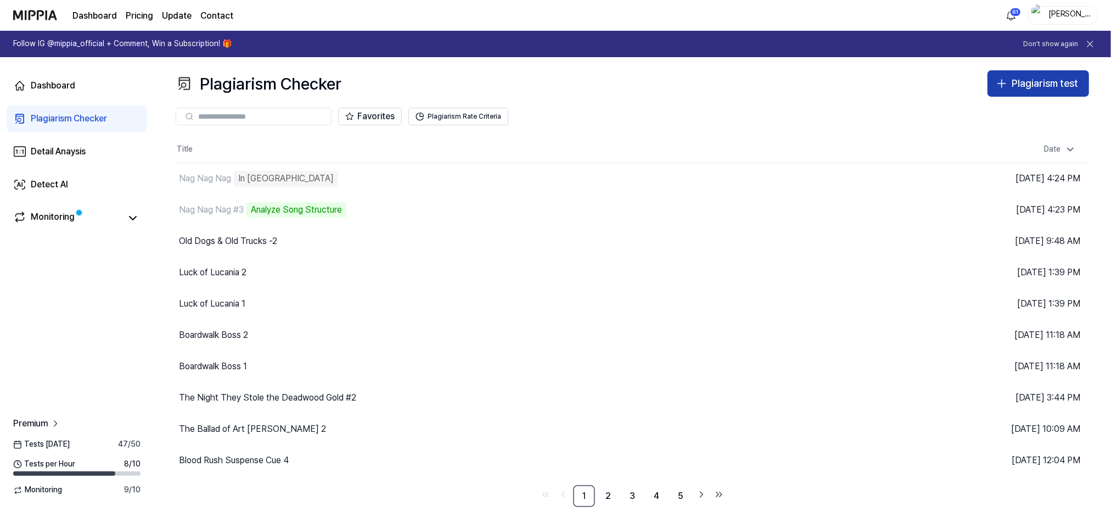
click at [1025, 83] on div "Plagiarism test" at bounding box center [1045, 84] width 66 height 16
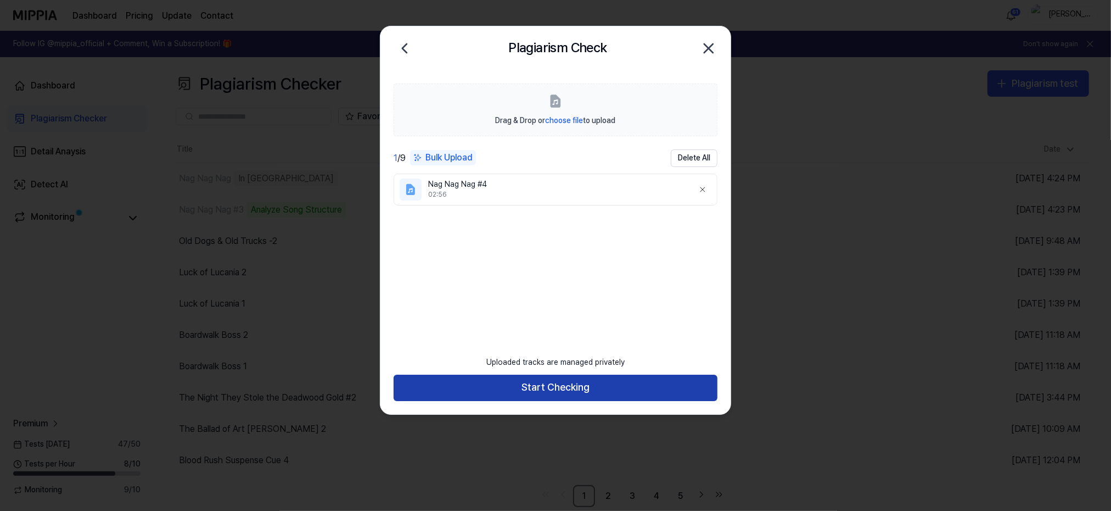
click at [550, 389] on button "Start Checking" at bounding box center [556, 387] width 324 height 26
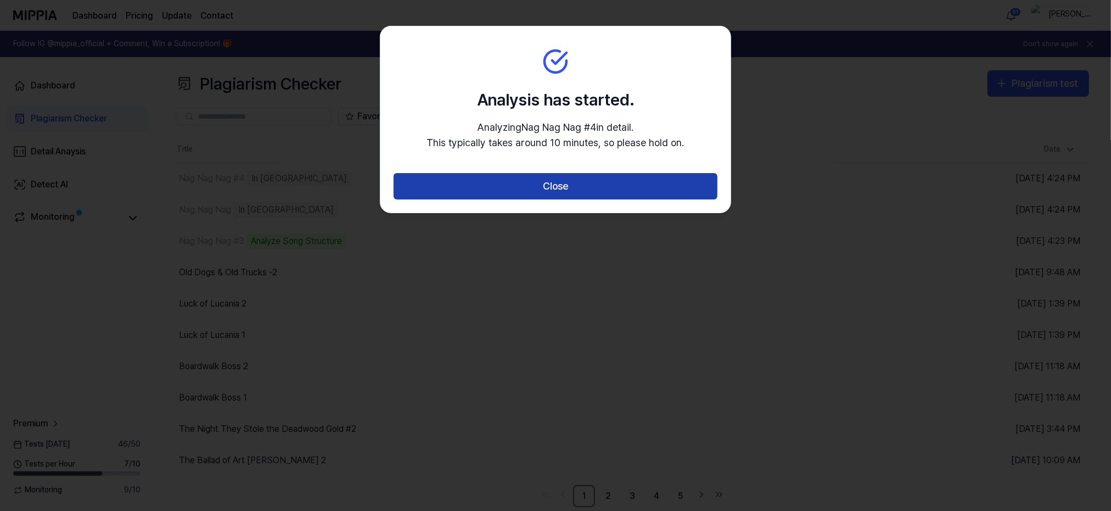
click at [526, 187] on button "Close" at bounding box center [556, 186] width 324 height 26
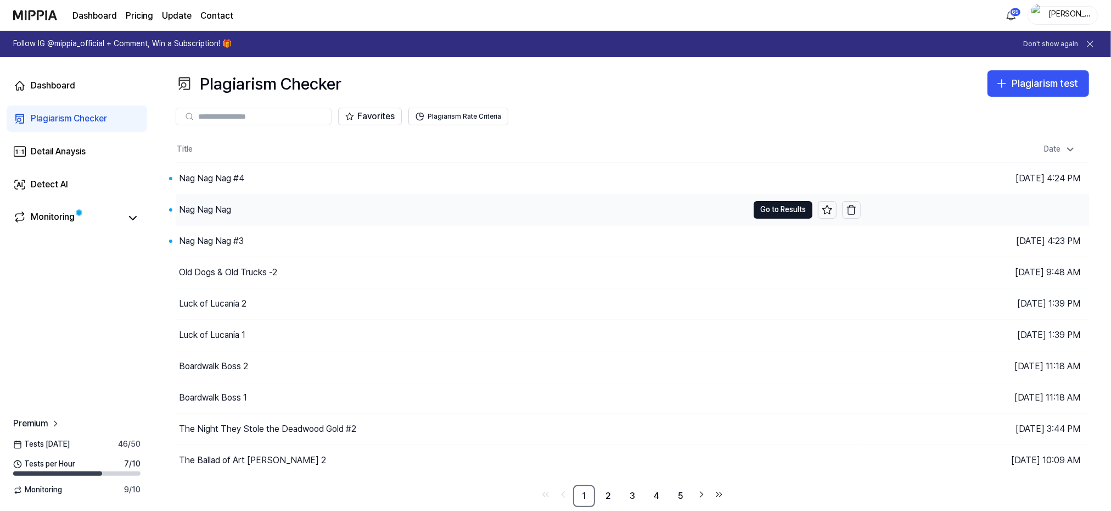
click at [214, 205] on div "Nag Nag Nag" at bounding box center [205, 209] width 52 height 13
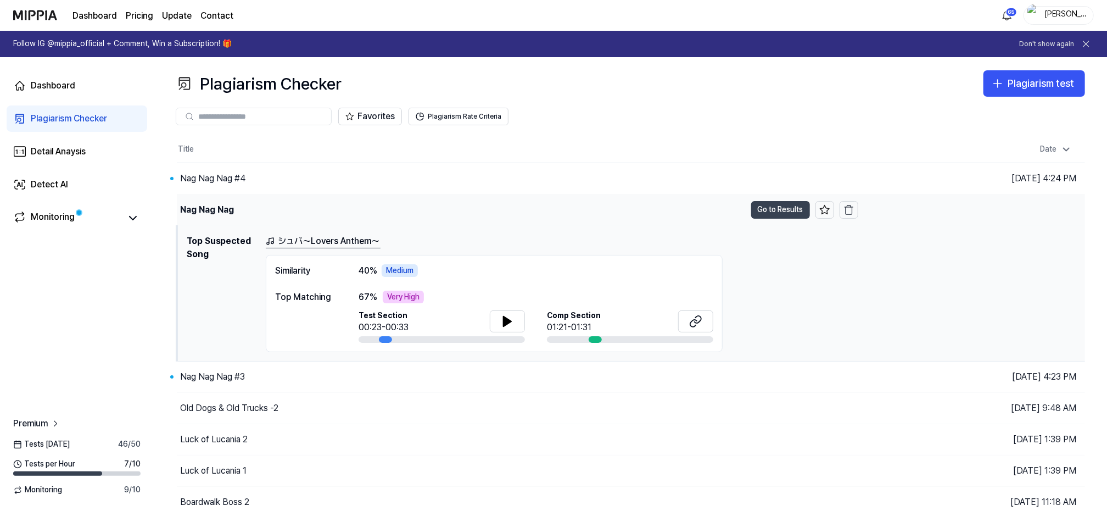
click at [775, 210] on button "Go to Results" at bounding box center [780, 210] width 59 height 18
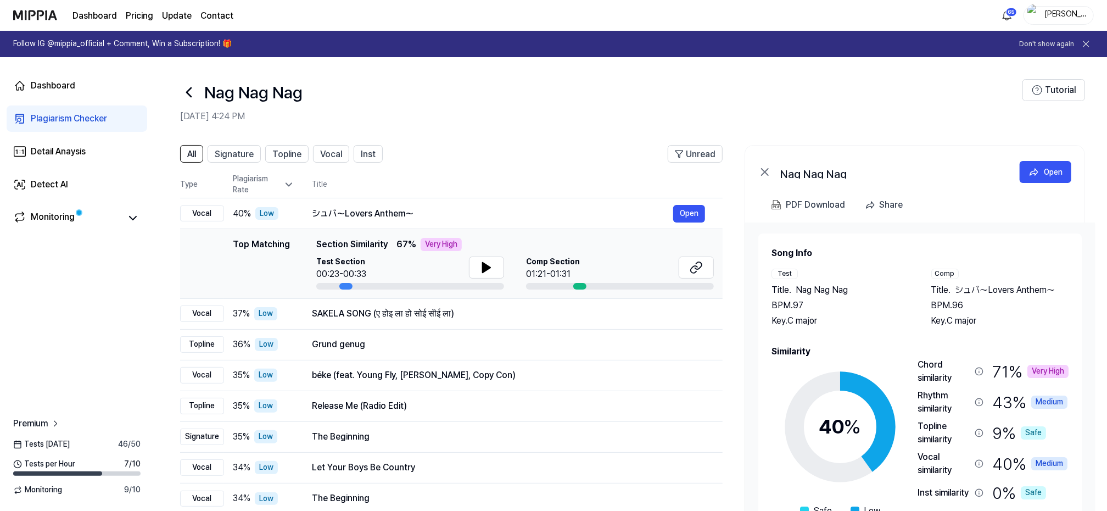
scroll to position [69, 0]
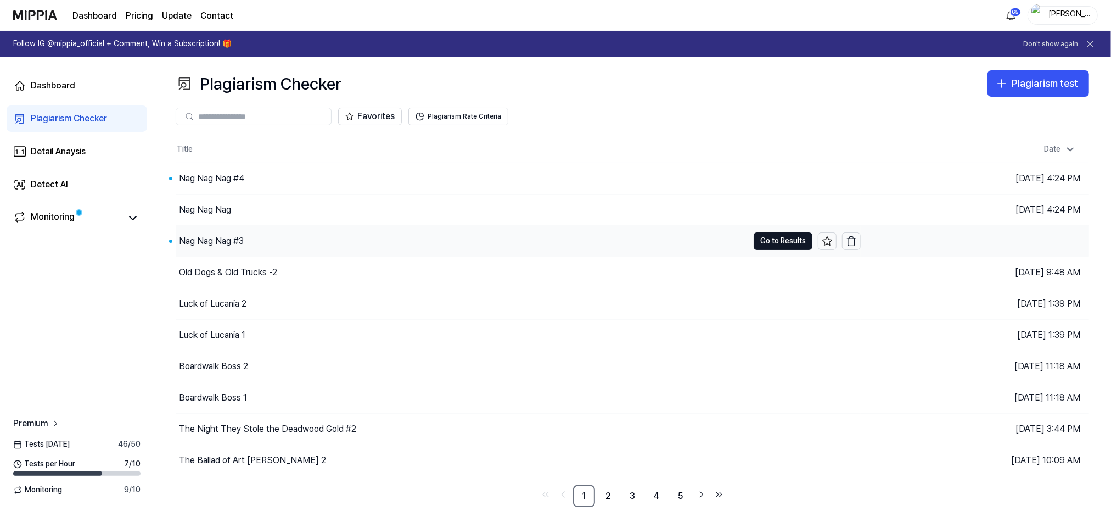
click at [217, 238] on div "Nag Nag Nag #3" at bounding box center [211, 240] width 65 height 13
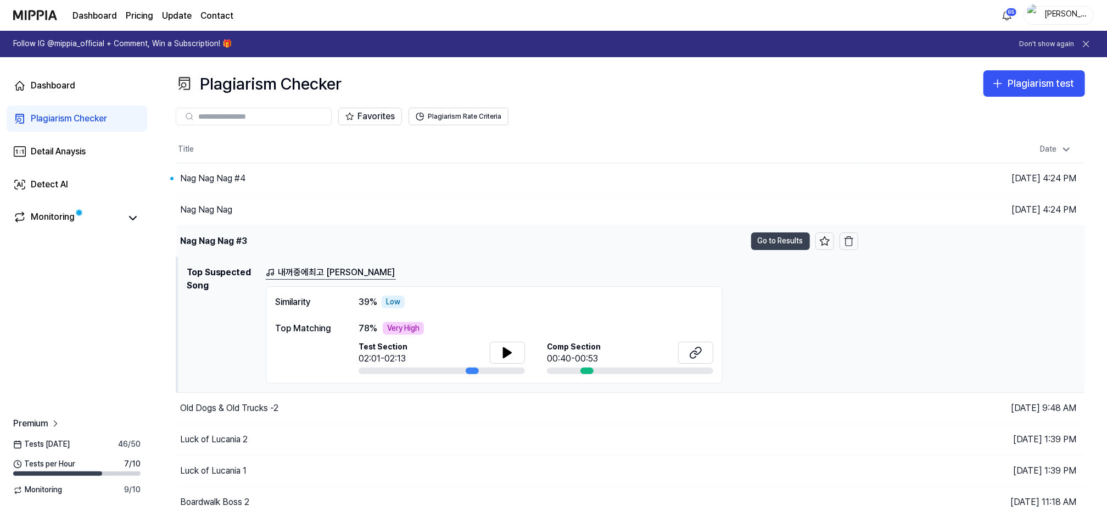
click at [788, 235] on button "Go to Results" at bounding box center [780, 241] width 59 height 18
